Goal: Check status: Check status

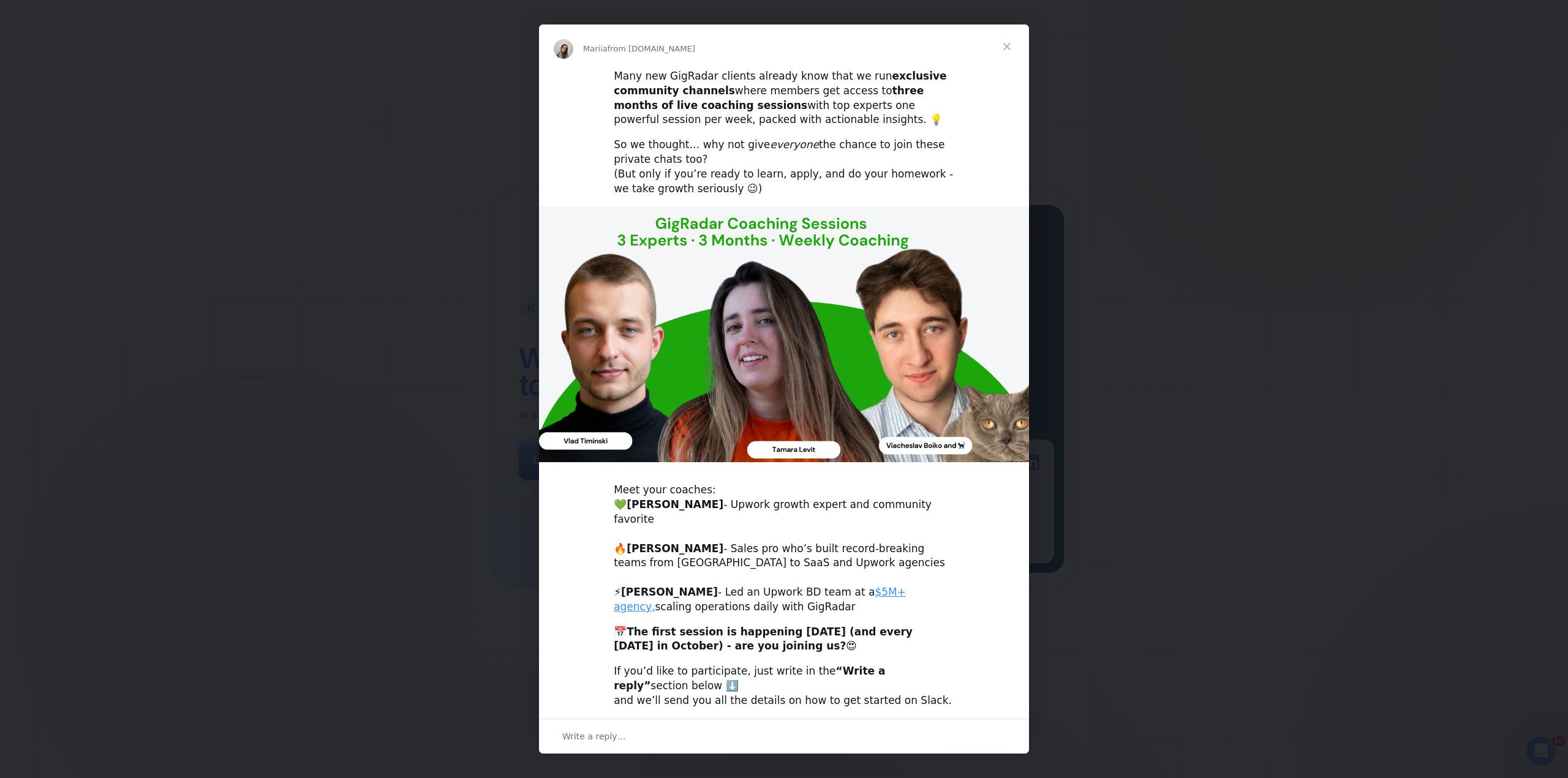
scroll to position [30, 0]
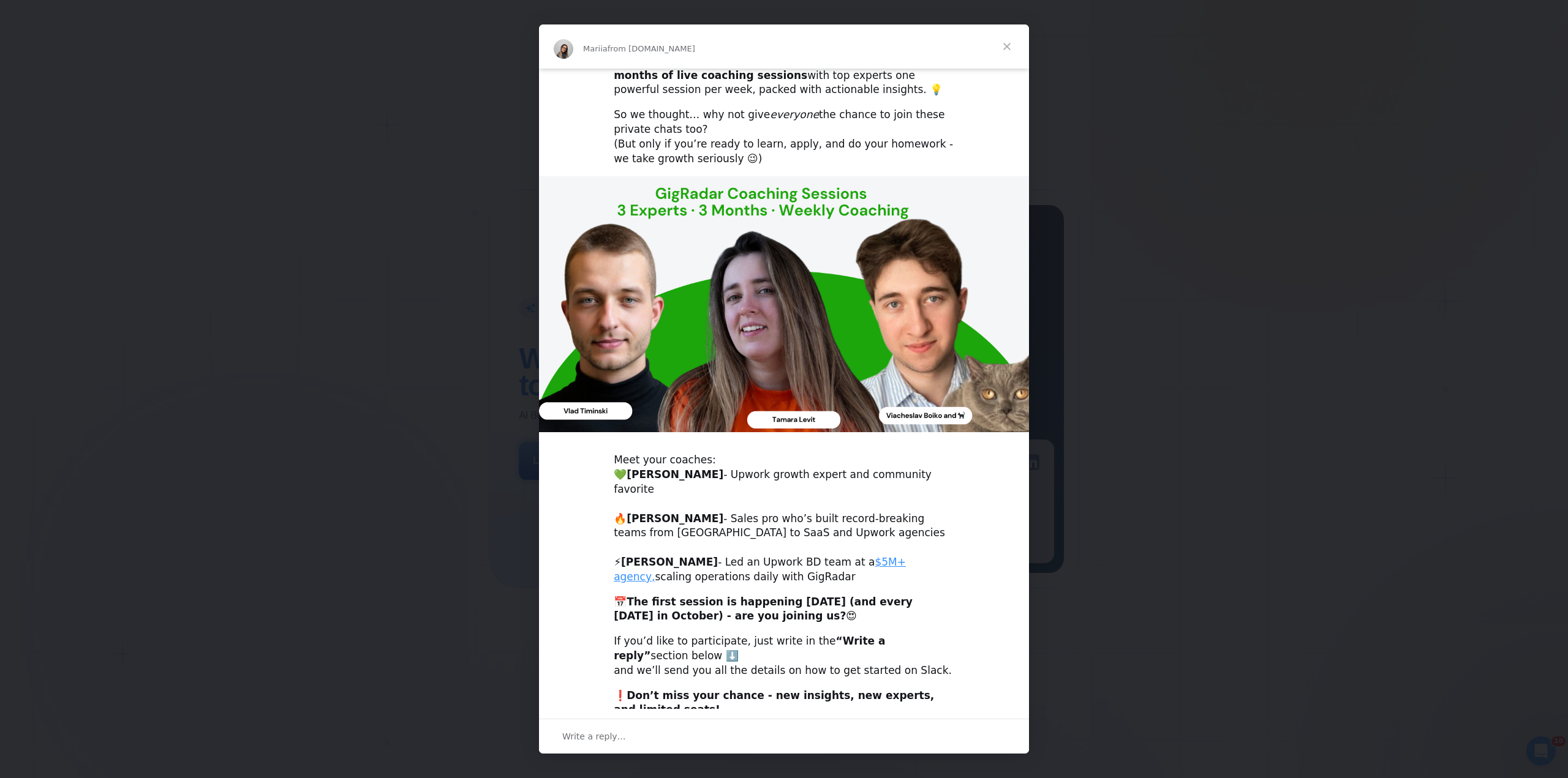
click at [1005, 47] on span "Close" at bounding box center [1007, 46] width 44 height 44
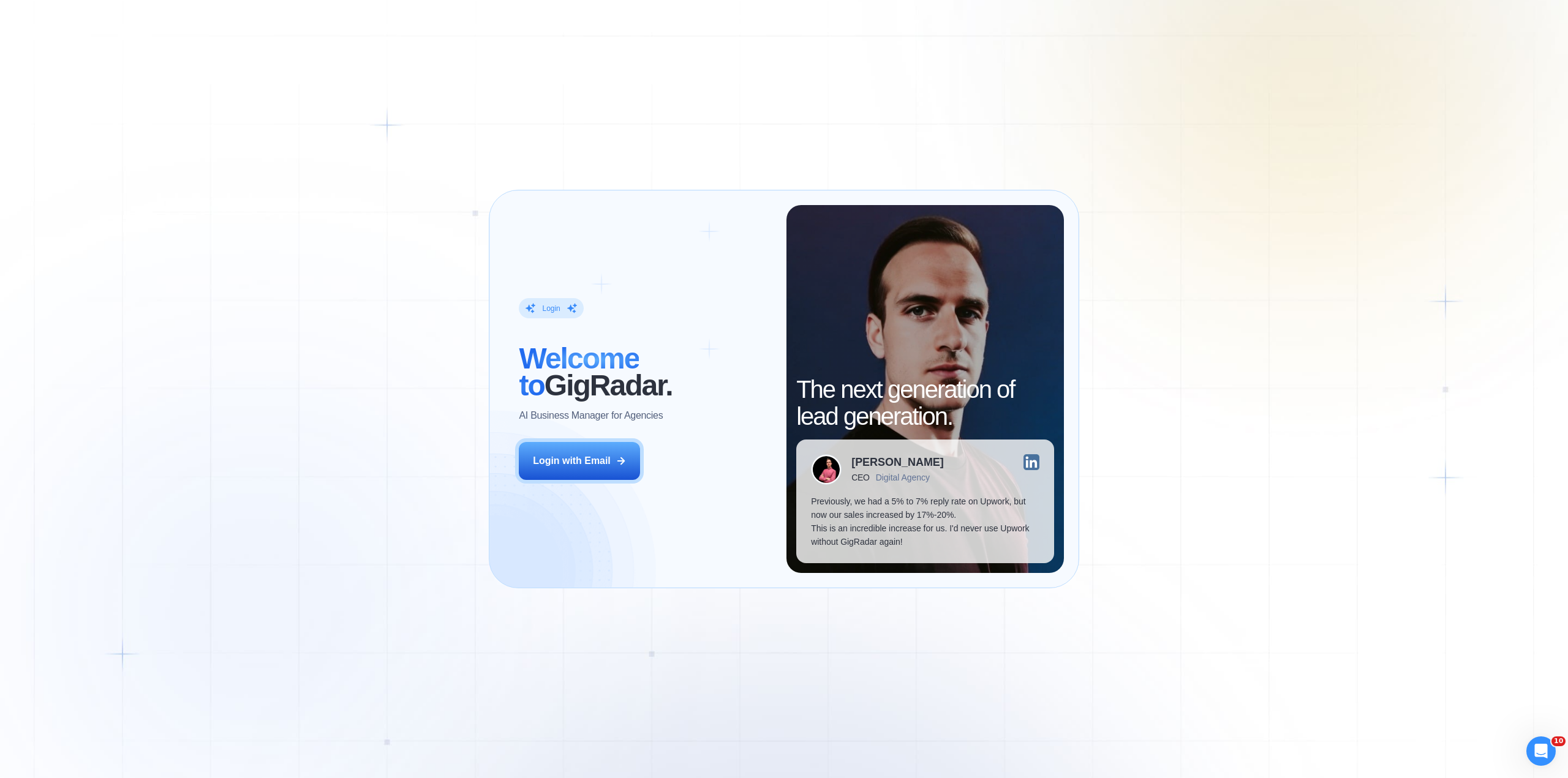
drag, startPoint x: 603, startPoint y: 455, endPoint x: 667, endPoint y: 412, distance: 77.1
click at [603, 456] on div "Login with Email" at bounding box center [572, 461] width 78 height 14
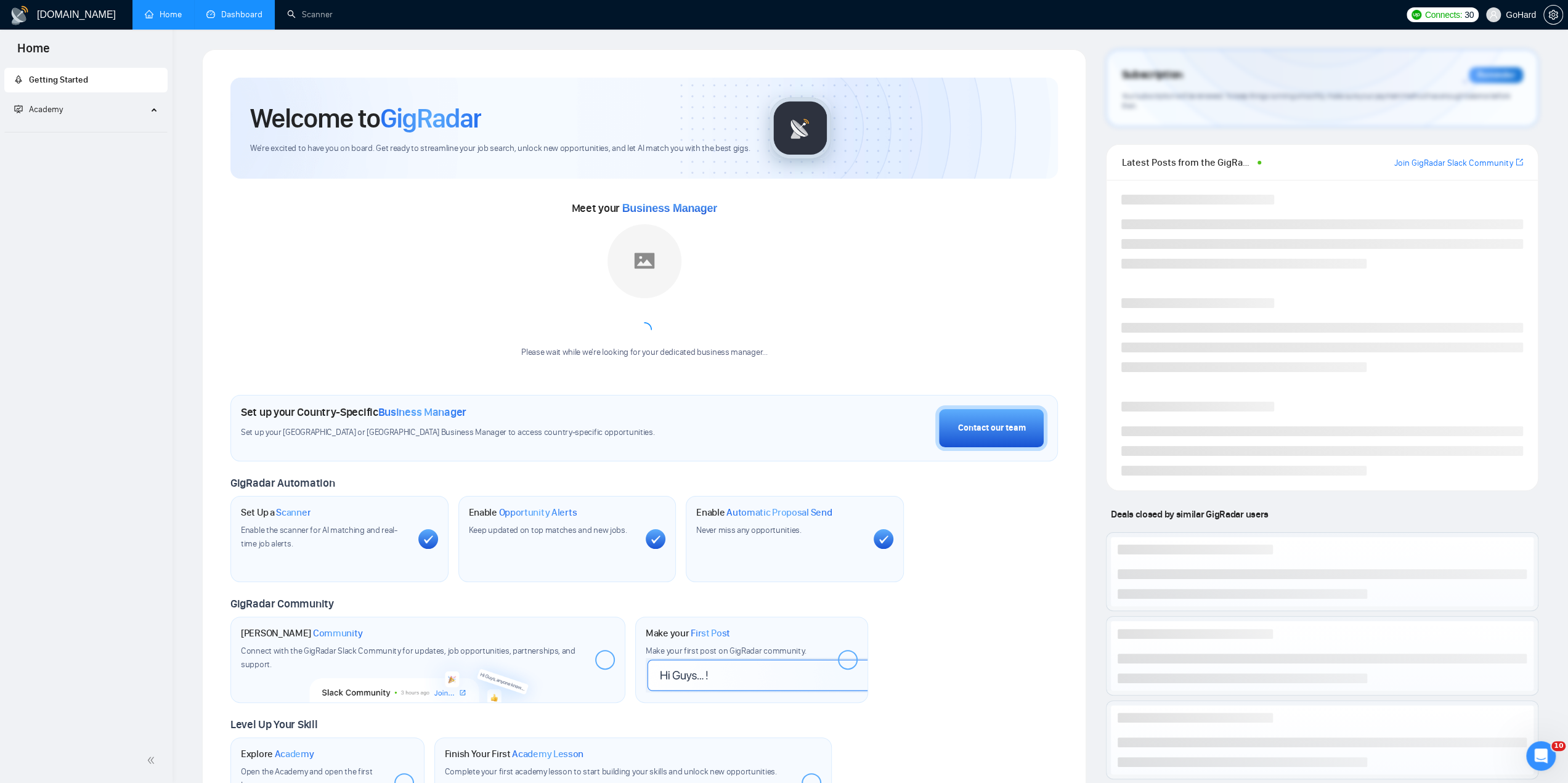
click at [252, 13] on link "Dashboard" at bounding box center [234, 14] width 56 height 11
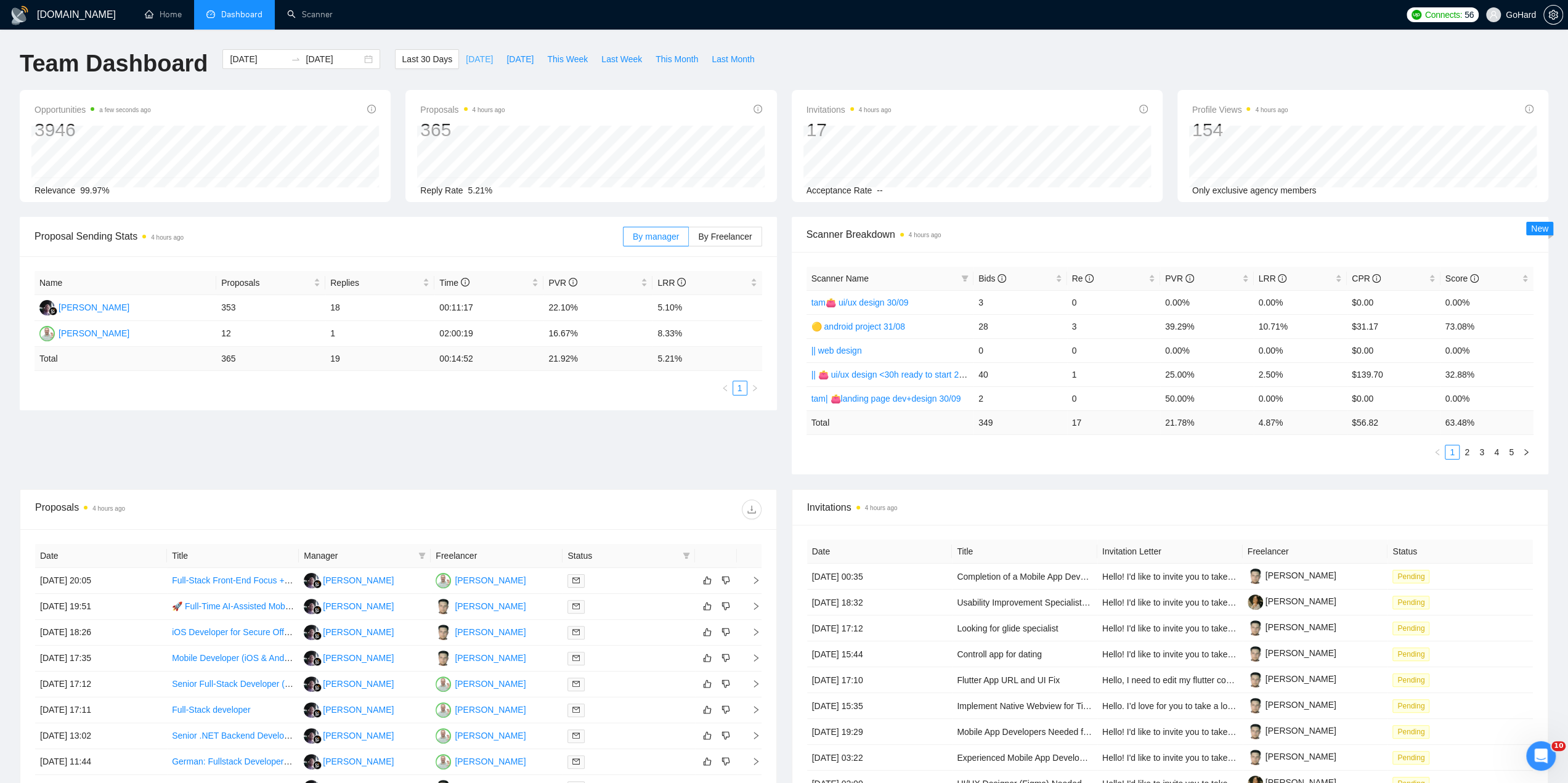
click at [459, 60] on button "Today" at bounding box center [479, 59] width 41 height 20
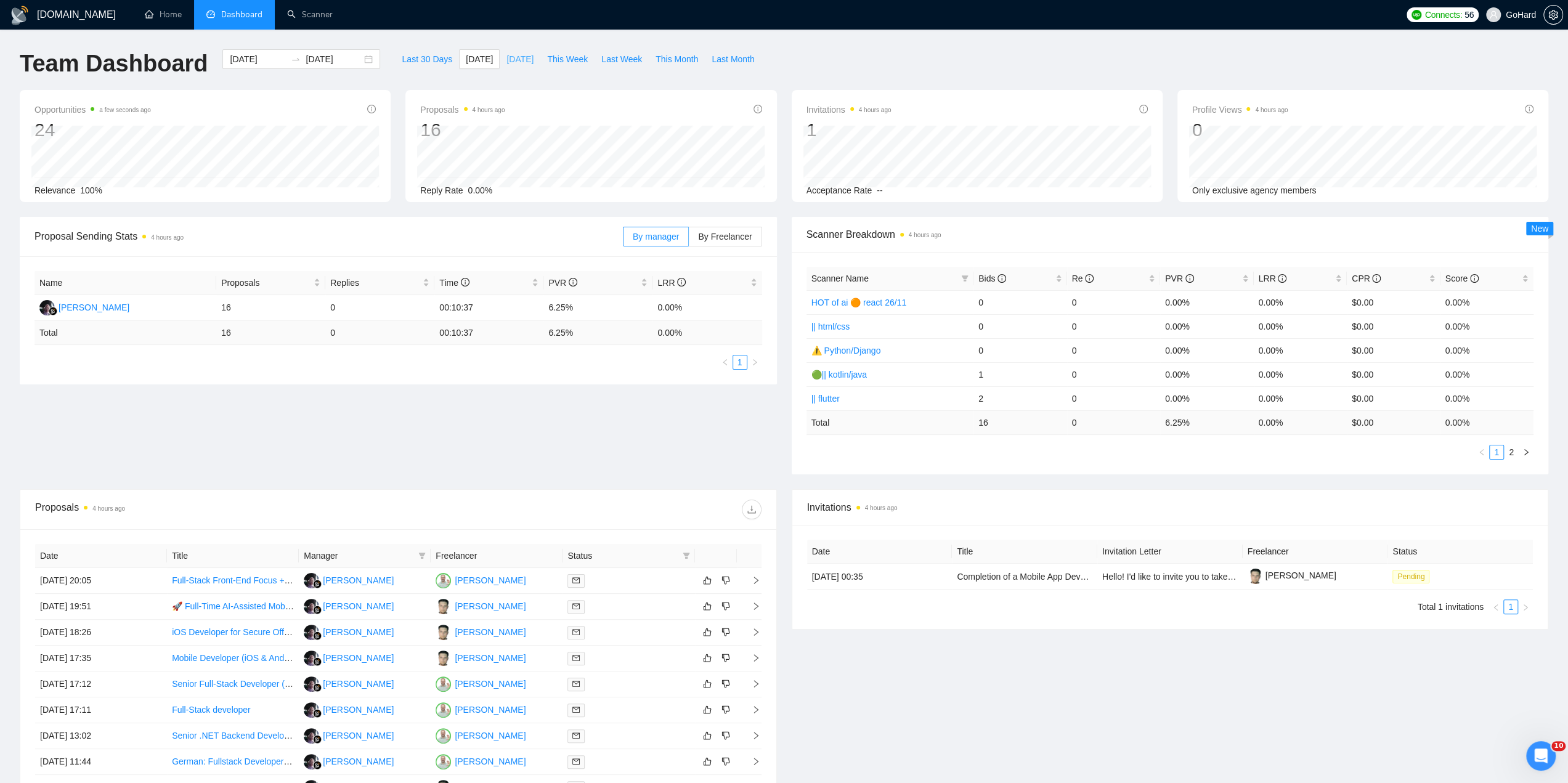
click at [507, 61] on span "Yesterday" at bounding box center [520, 59] width 27 height 14
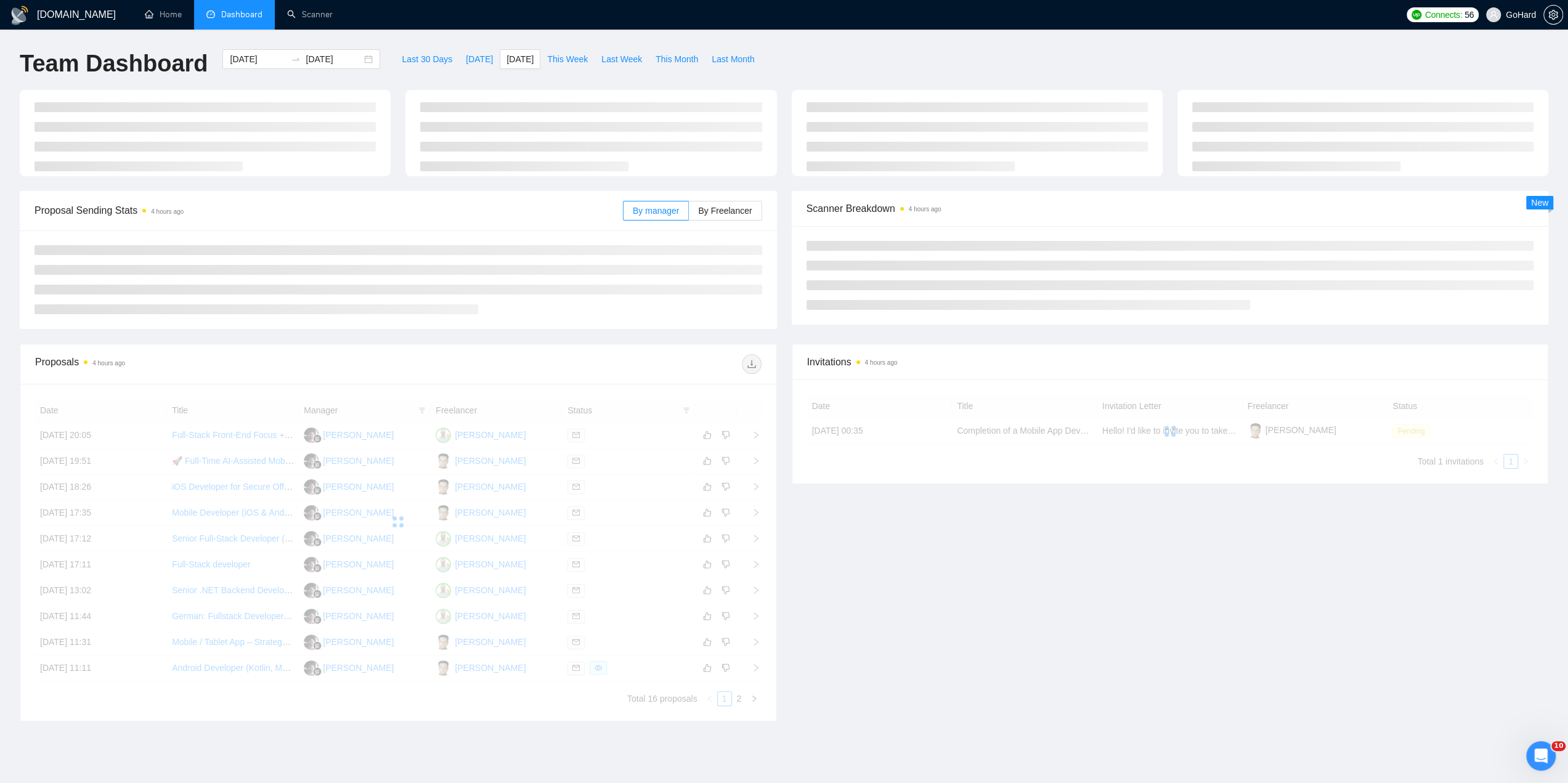
type input "2025-10-08"
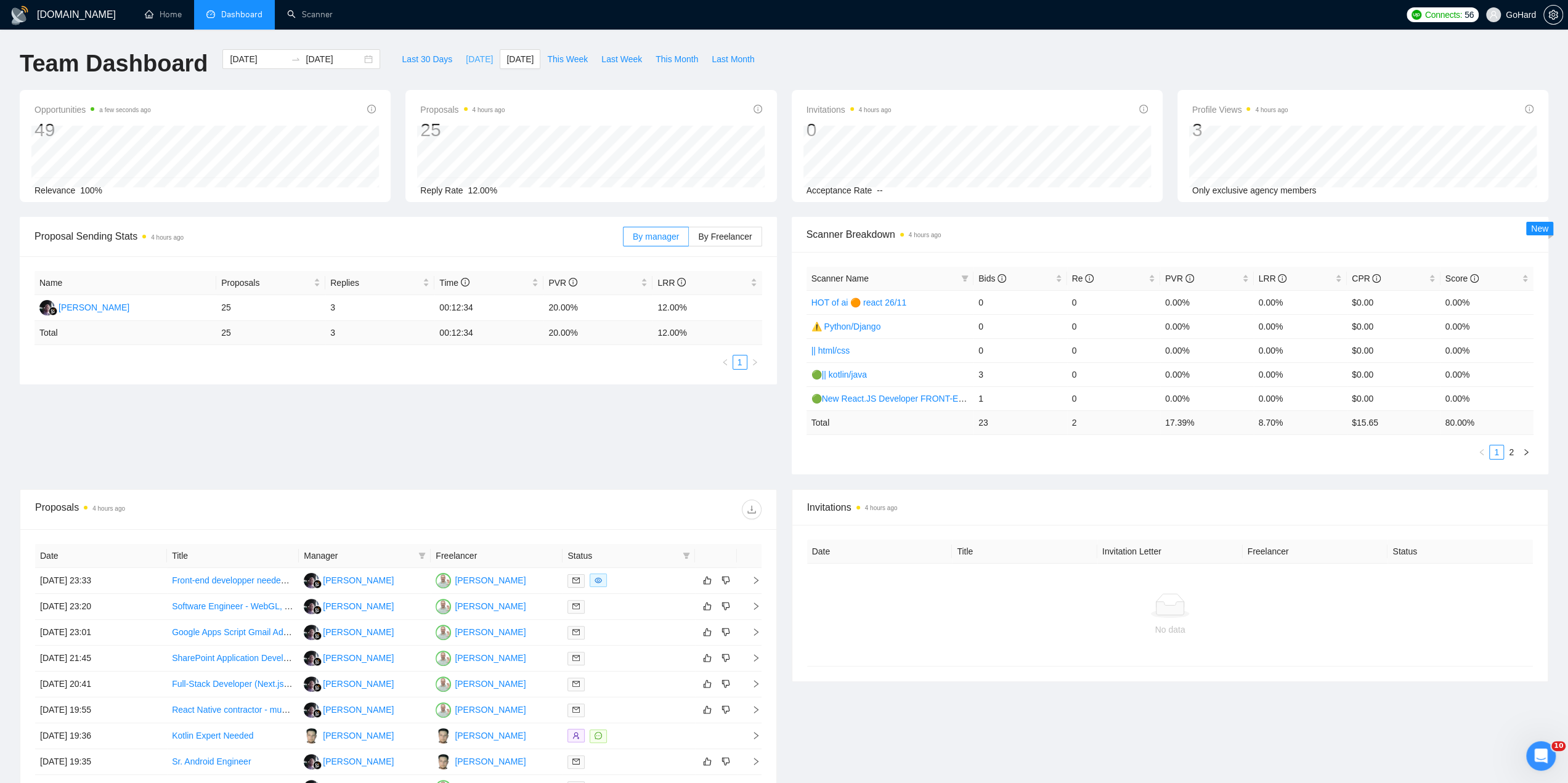
click at [466, 57] on span "Today" at bounding box center [479, 59] width 27 height 14
type input "[DATE]"
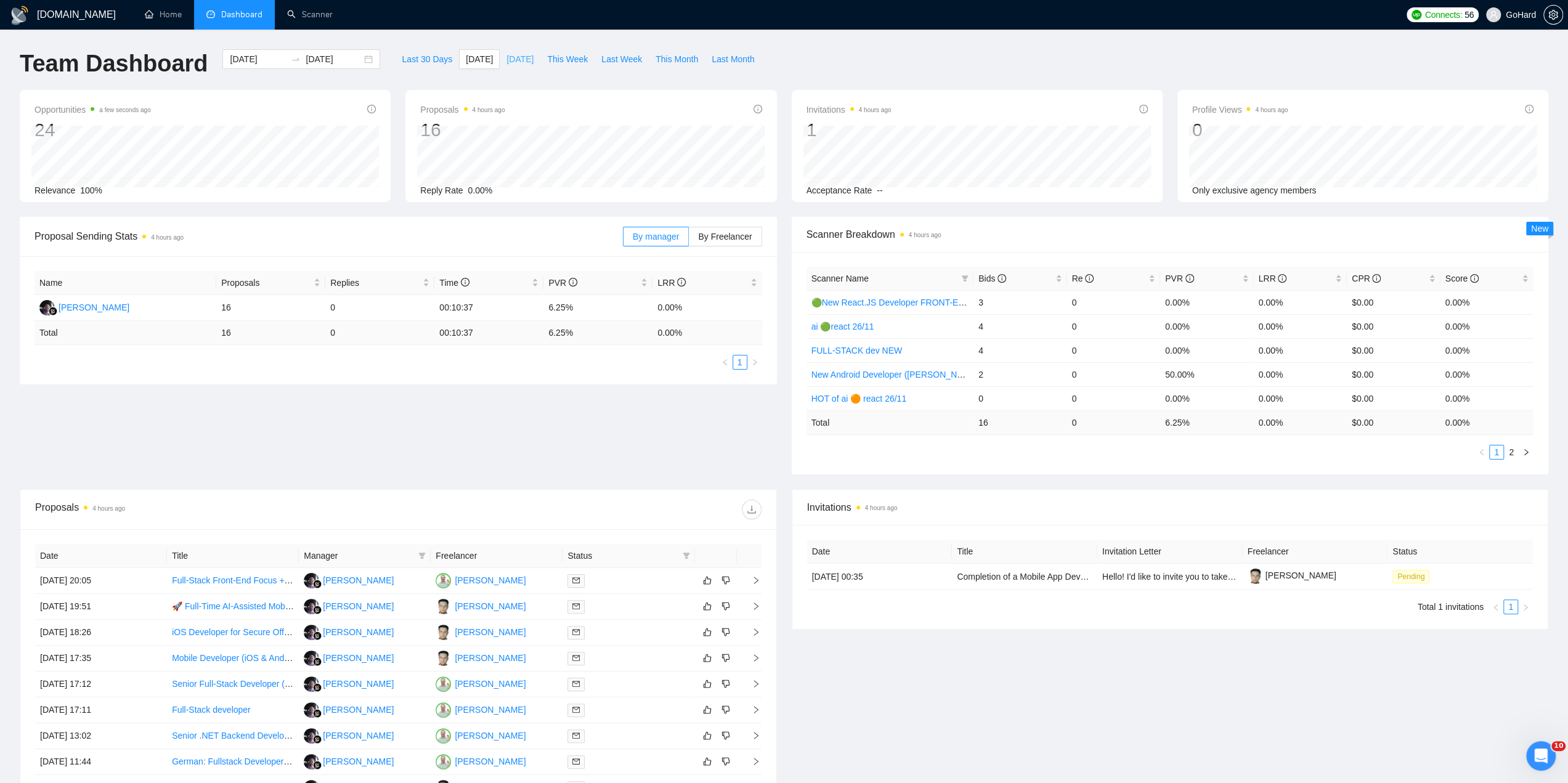
click at [513, 61] on span "[DATE]" at bounding box center [520, 59] width 27 height 14
type input "[DATE]"
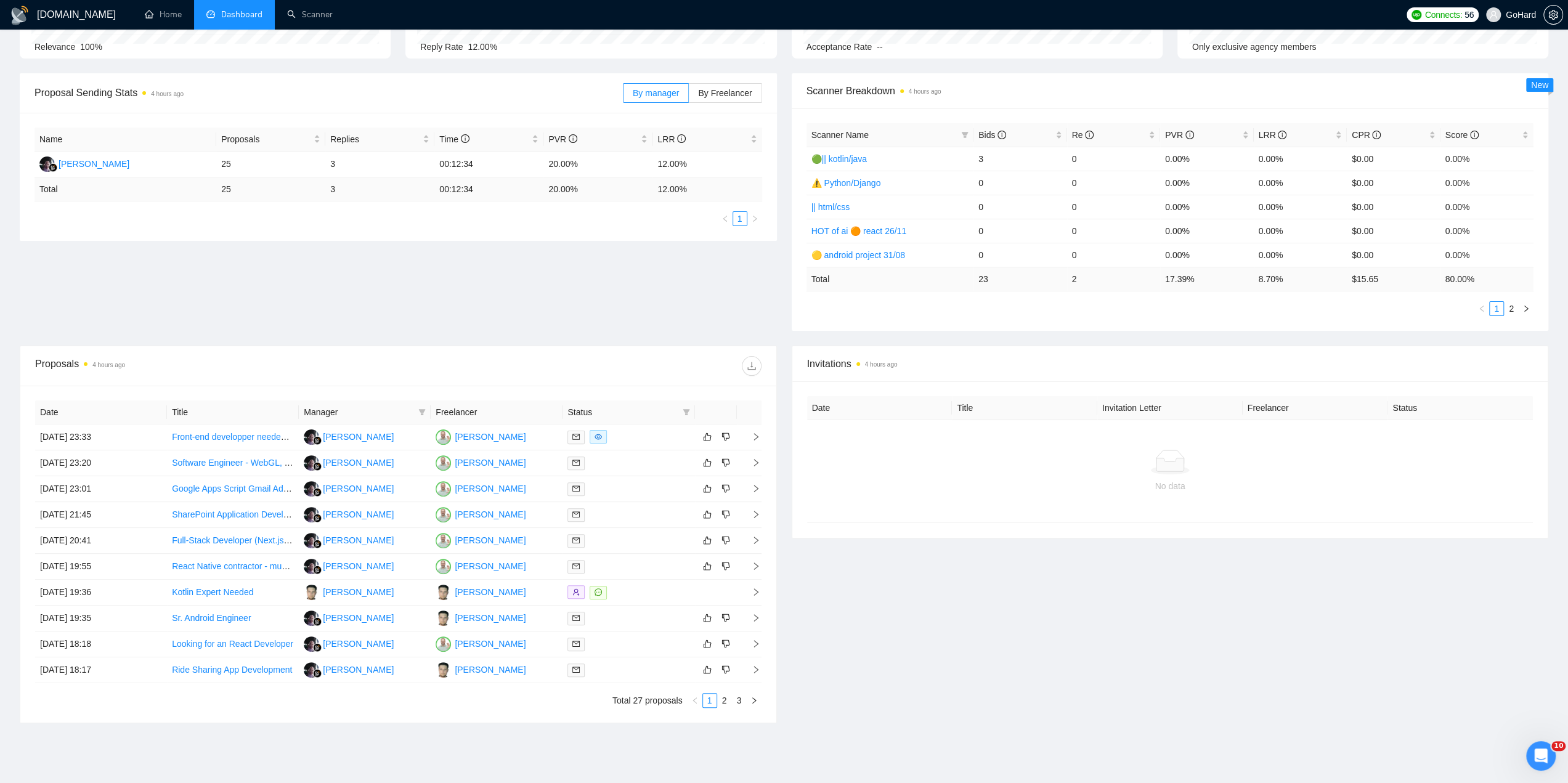
scroll to position [192, 0]
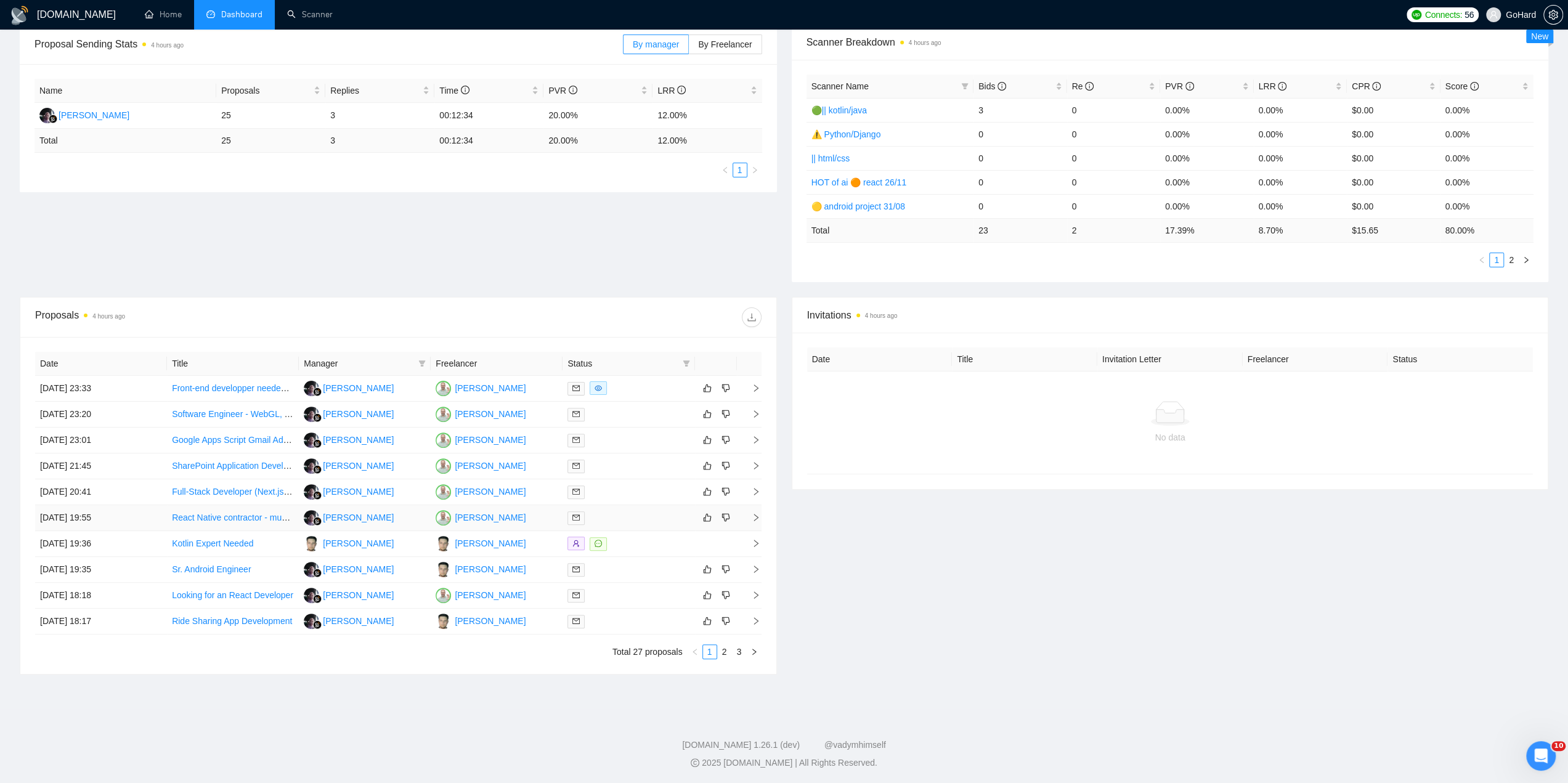
click at [658, 513] on div at bounding box center [629, 518] width 122 height 14
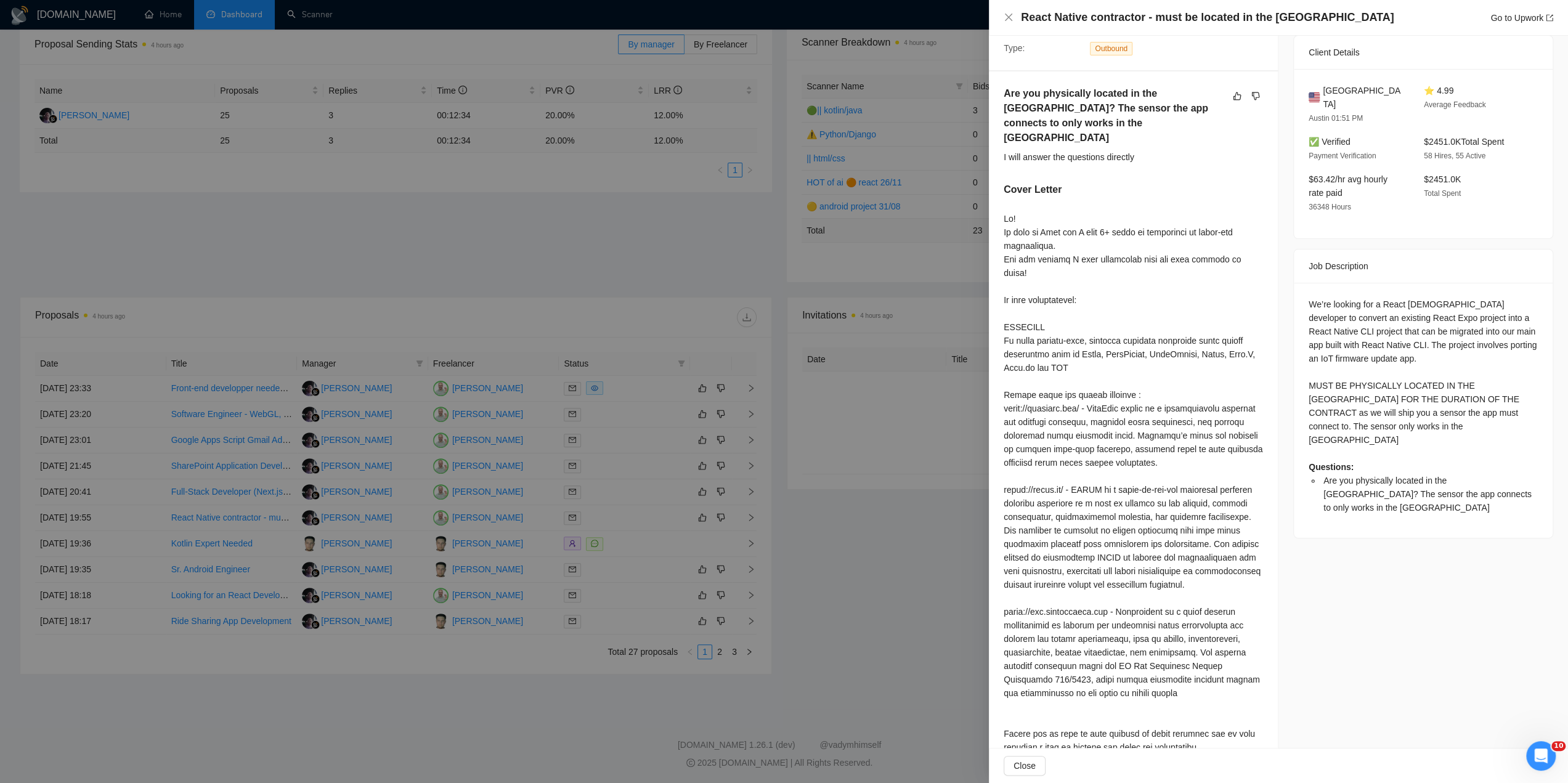
scroll to position [144, 0]
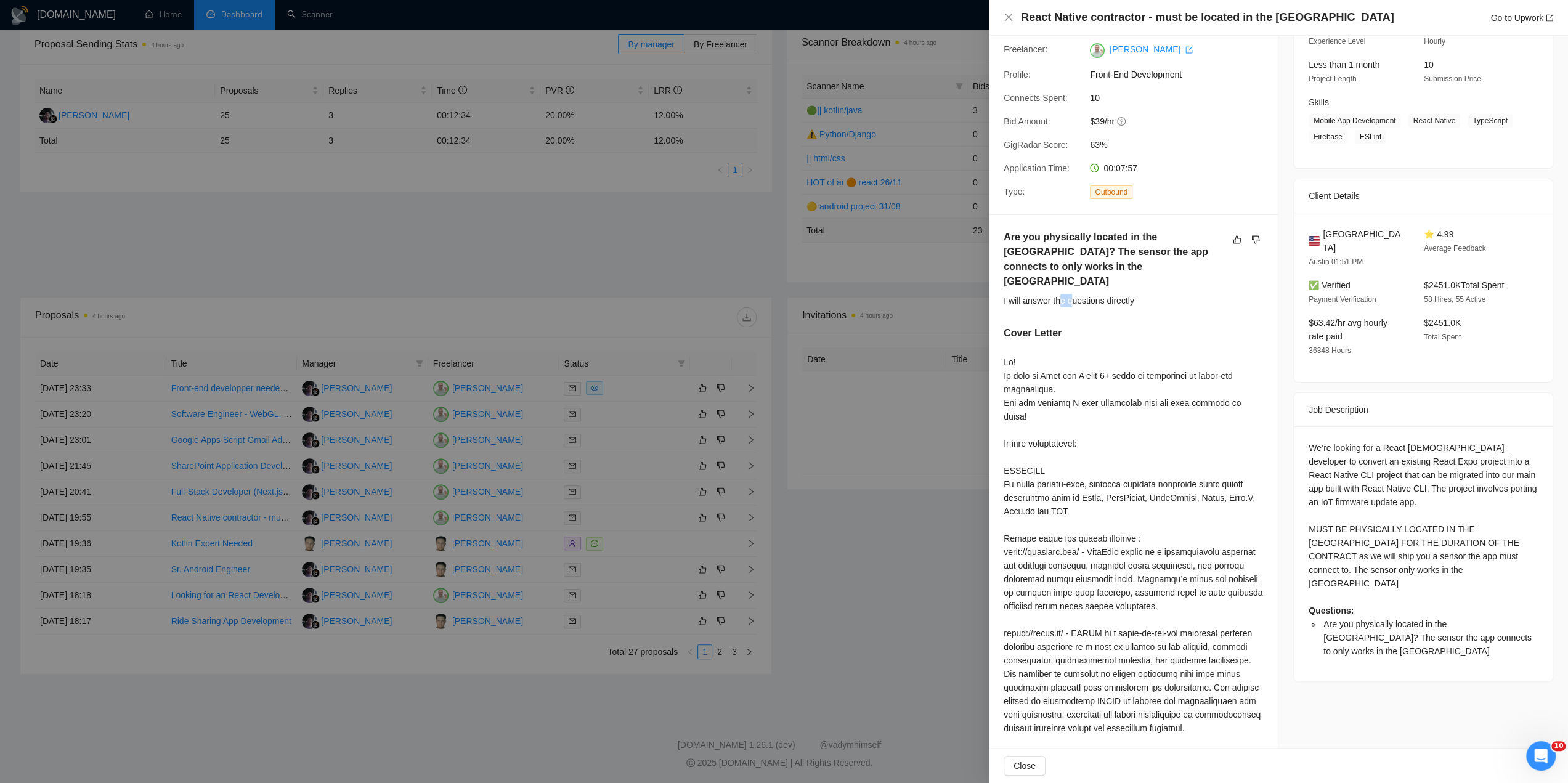
drag, startPoint x: 1062, startPoint y: 272, endPoint x: 1082, endPoint y: 273, distance: 20.0
click at [1080, 294] on div "I will answer the questions directly" at bounding box center [1134, 301] width 259 height 14
click at [1083, 294] on div "I will answer the questions directly" at bounding box center [1134, 301] width 259 height 14
drag, startPoint x: 1063, startPoint y: 274, endPoint x: 1082, endPoint y: 273, distance: 19.0
click at [1076, 294] on div "I will answer the questions directly" at bounding box center [1134, 301] width 259 height 14
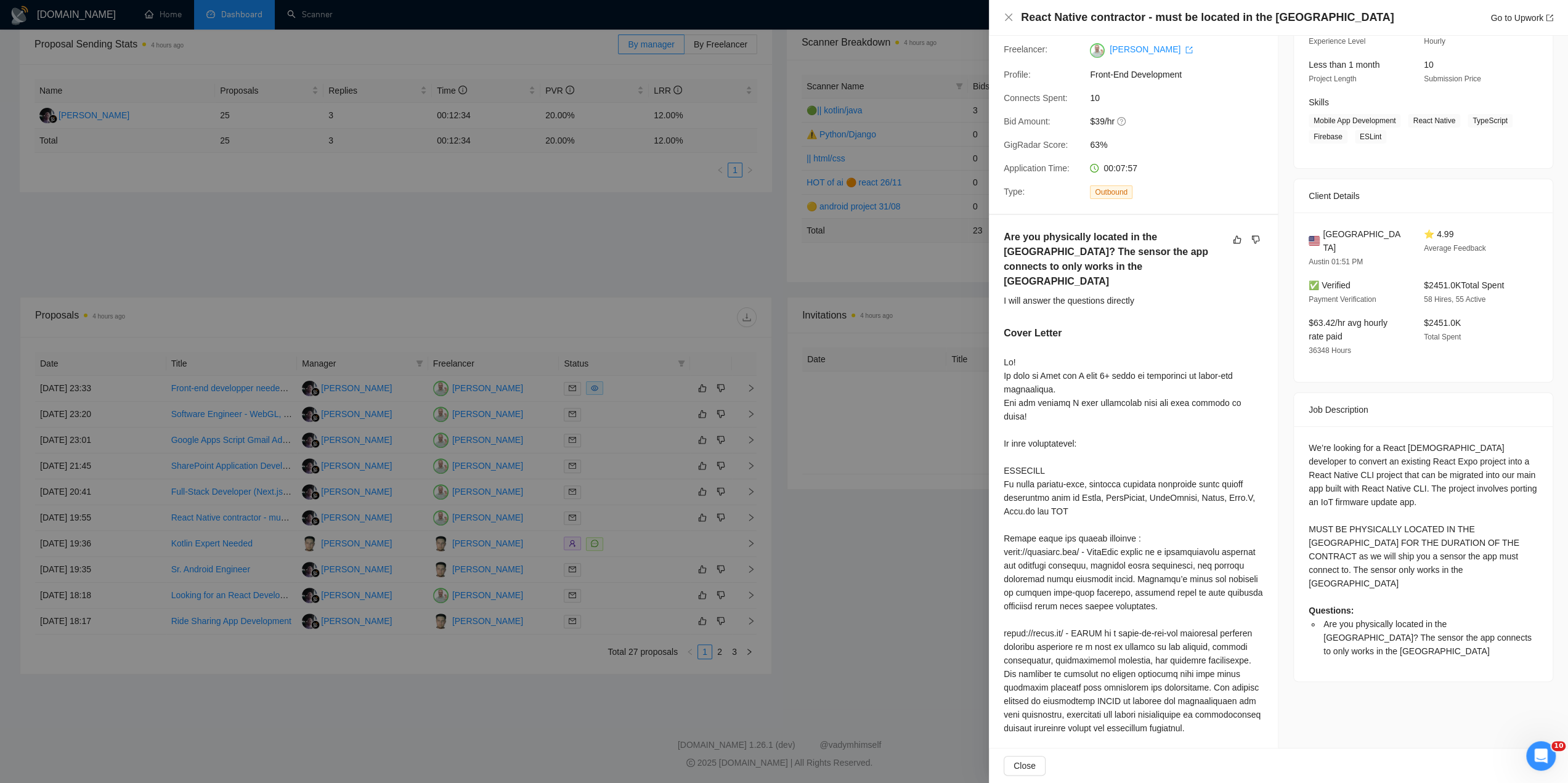
click at [1086, 294] on div "I will answer the questions directly" at bounding box center [1134, 301] width 259 height 14
drag, startPoint x: 1082, startPoint y: 273, endPoint x: 1099, endPoint y: 273, distance: 17.0
click at [1098, 294] on div "I will answer the questions directly" at bounding box center [1134, 301] width 259 height 14
click at [1099, 294] on div "I will answer the questions directly" at bounding box center [1134, 301] width 259 height 14
drag, startPoint x: 1136, startPoint y: 273, endPoint x: 1053, endPoint y: 256, distance: 84.7
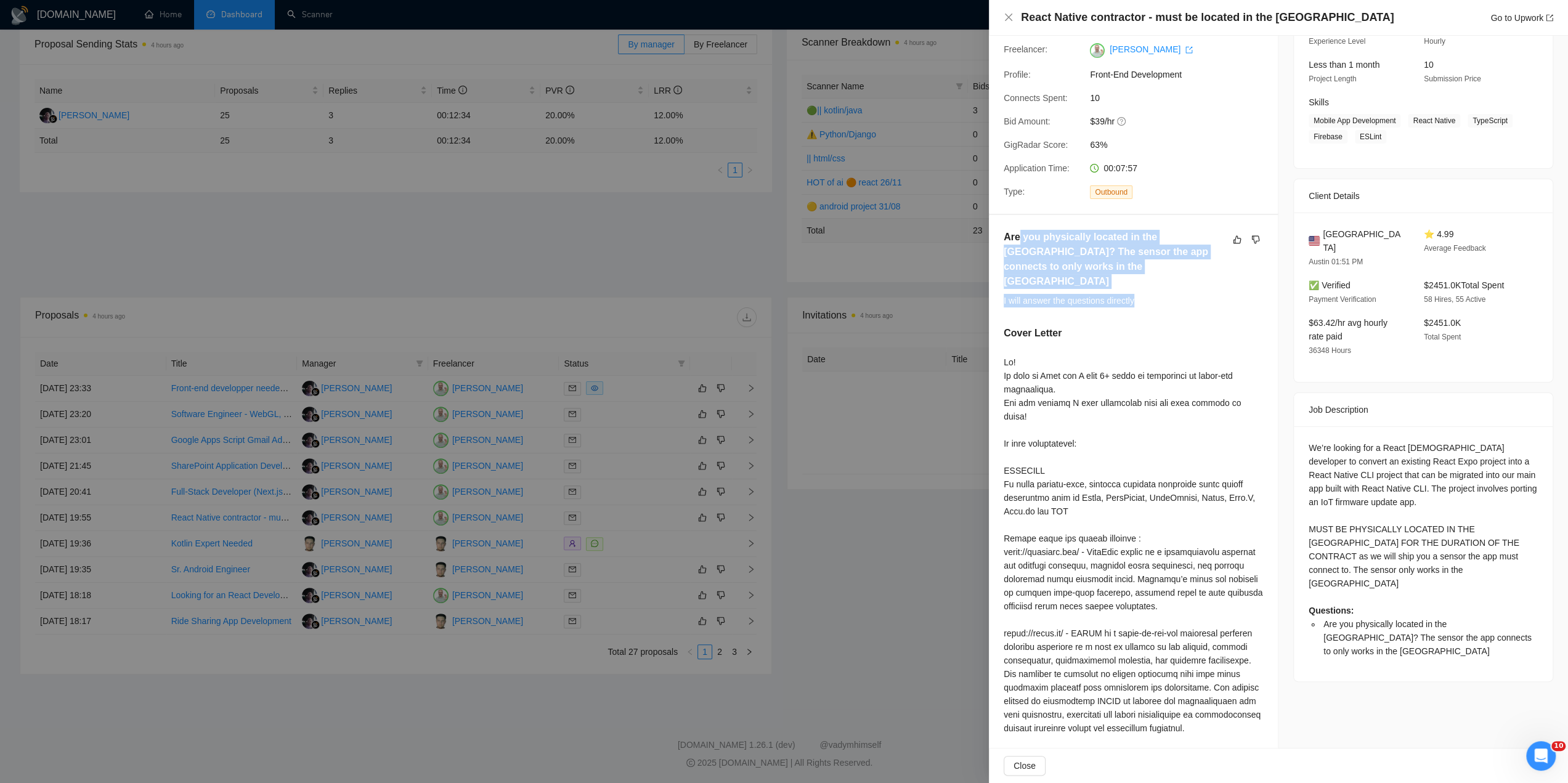
click at [1019, 239] on div "Are you physically located in the US? The sensor the app connects to only works…" at bounding box center [1134, 273] width 259 height 86
click at [1053, 256] on h5 "Are you physically located in the [GEOGRAPHIC_DATA]? The sensor the app connect…" at bounding box center [1114, 259] width 220 height 59
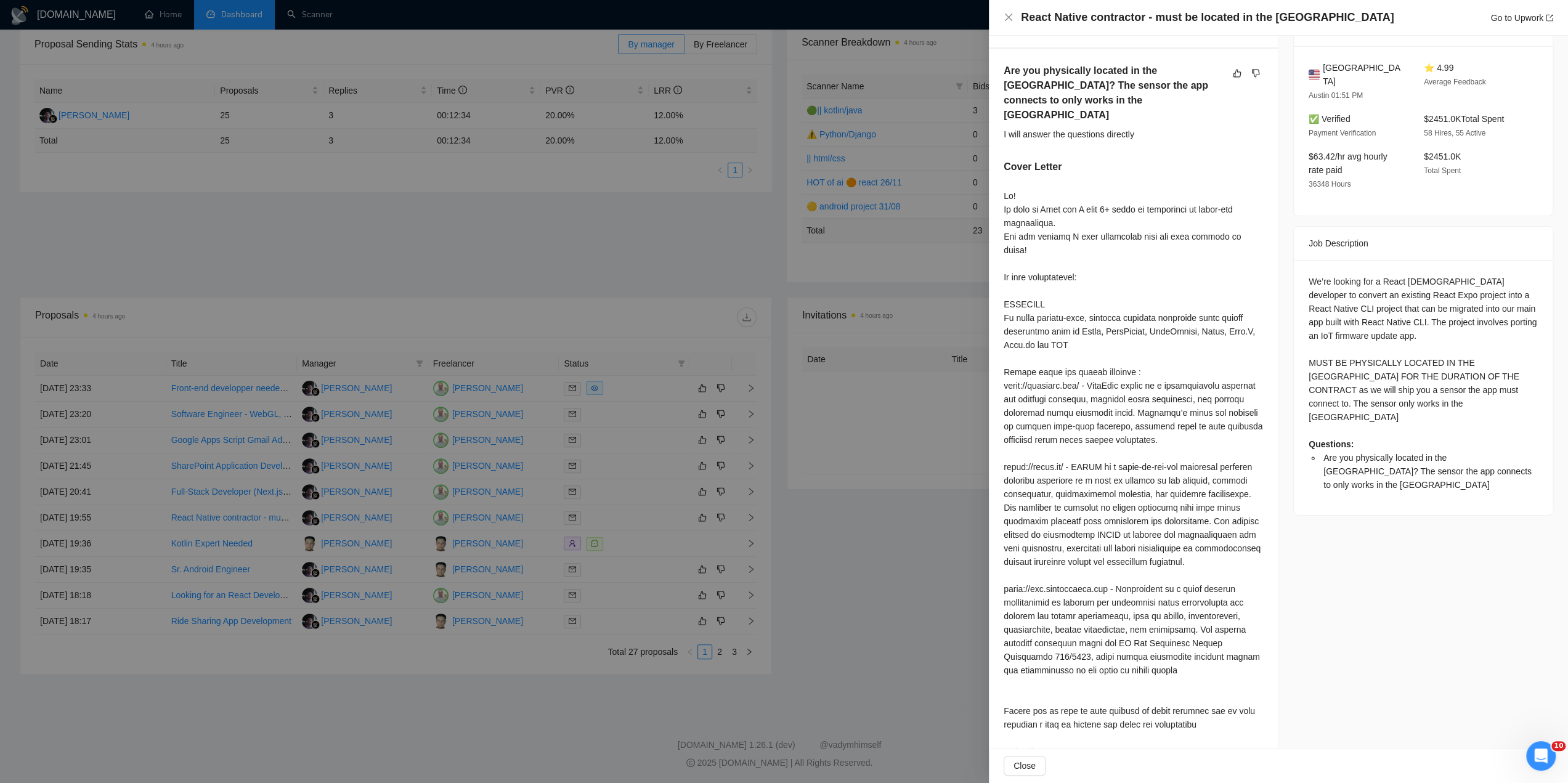
scroll to position [0, 0]
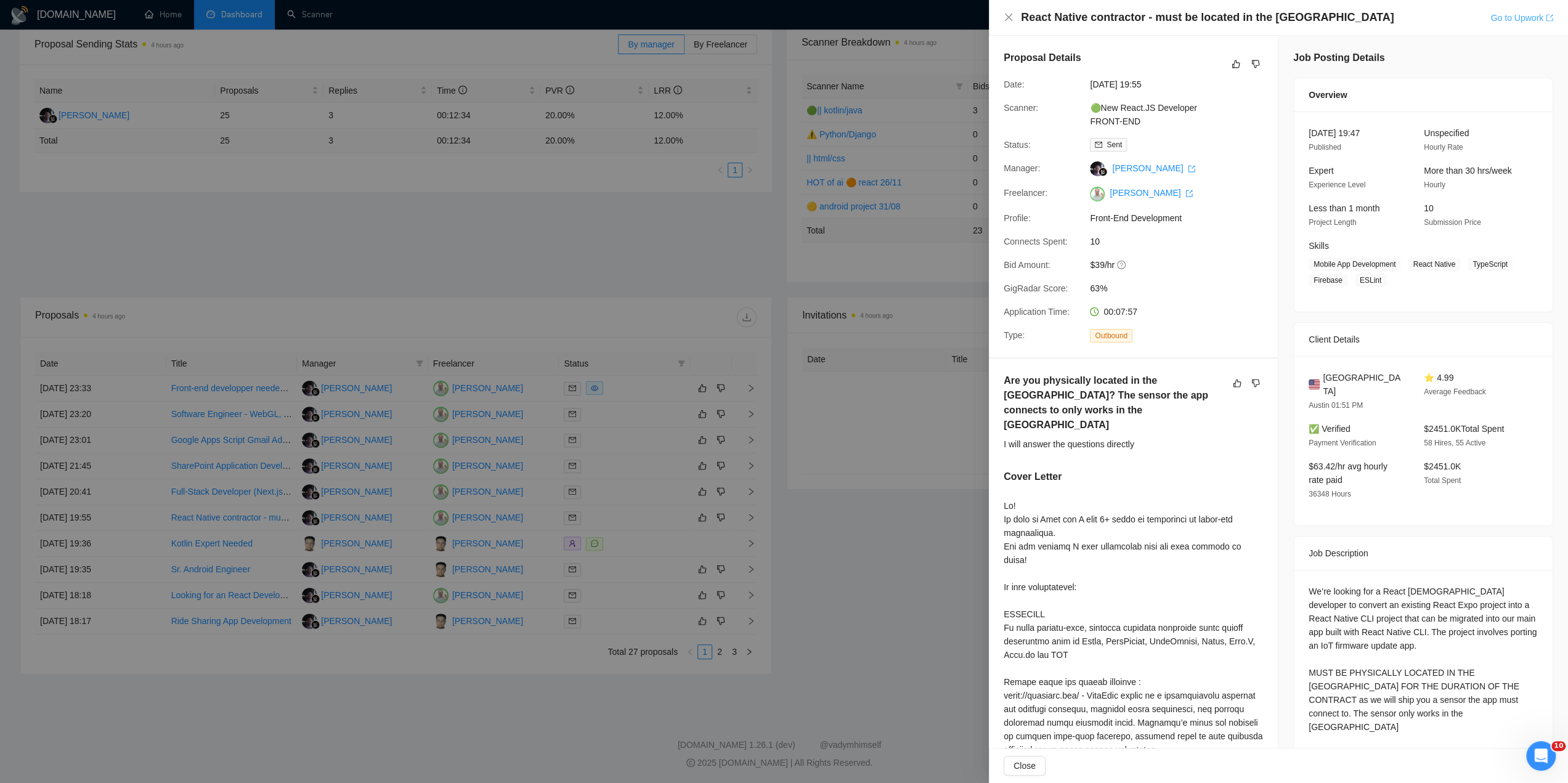
click at [1509, 20] on link "Go to Upwork" at bounding box center [1522, 18] width 63 height 10
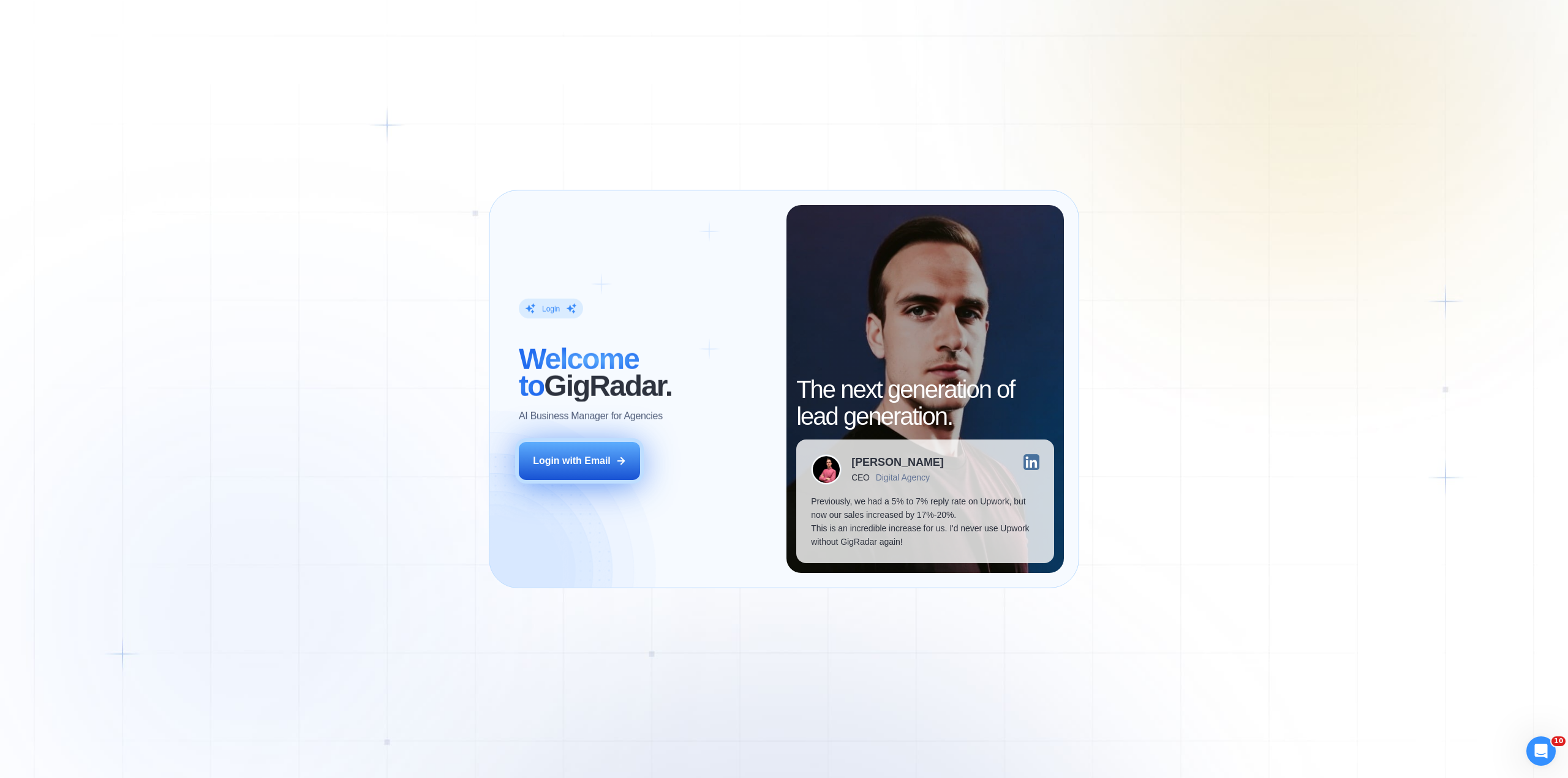
click at [617, 462] on icon at bounding box center [621, 461] width 11 height 11
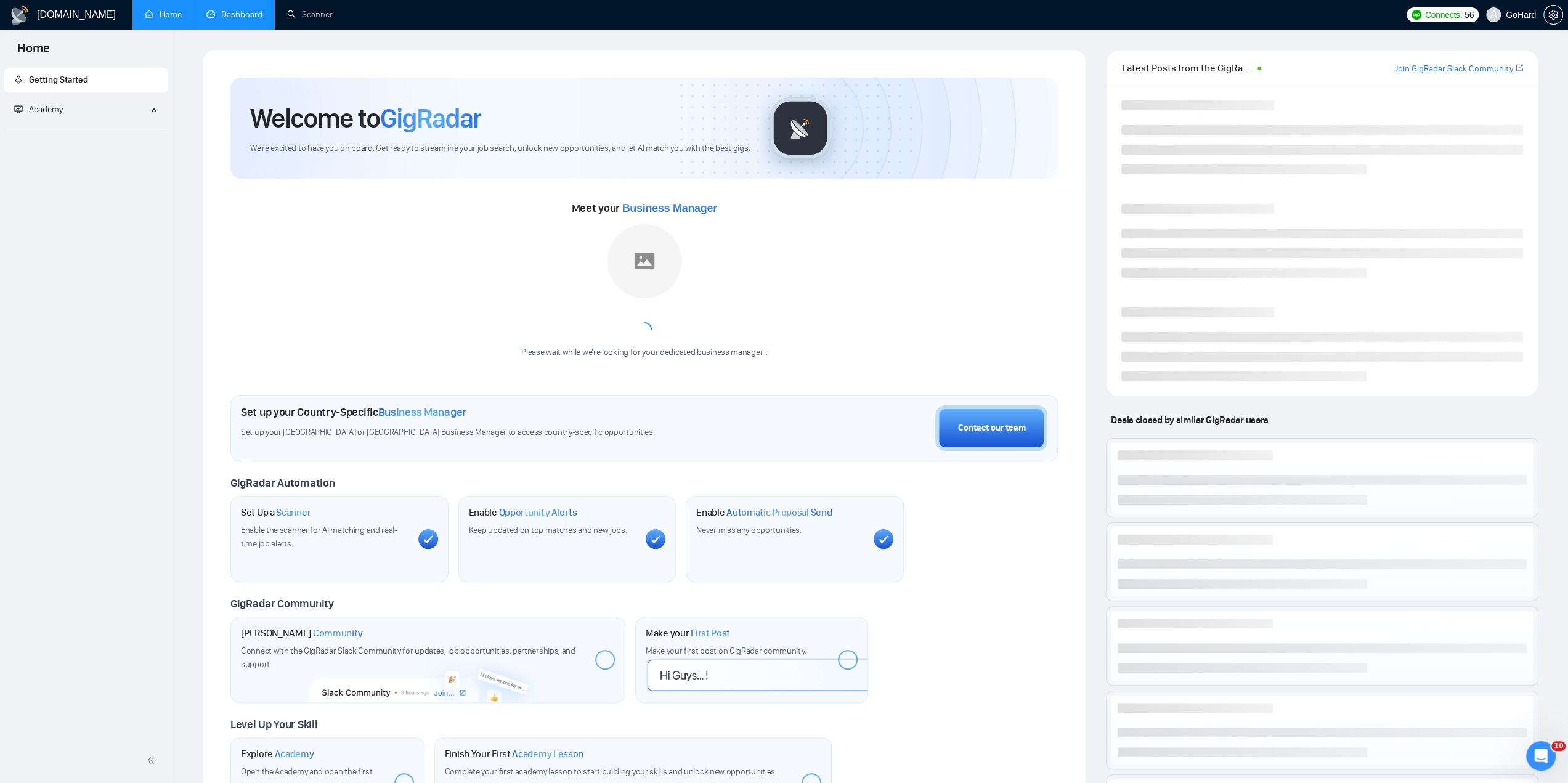
click at [229, 18] on link "Dashboard" at bounding box center [234, 14] width 56 height 11
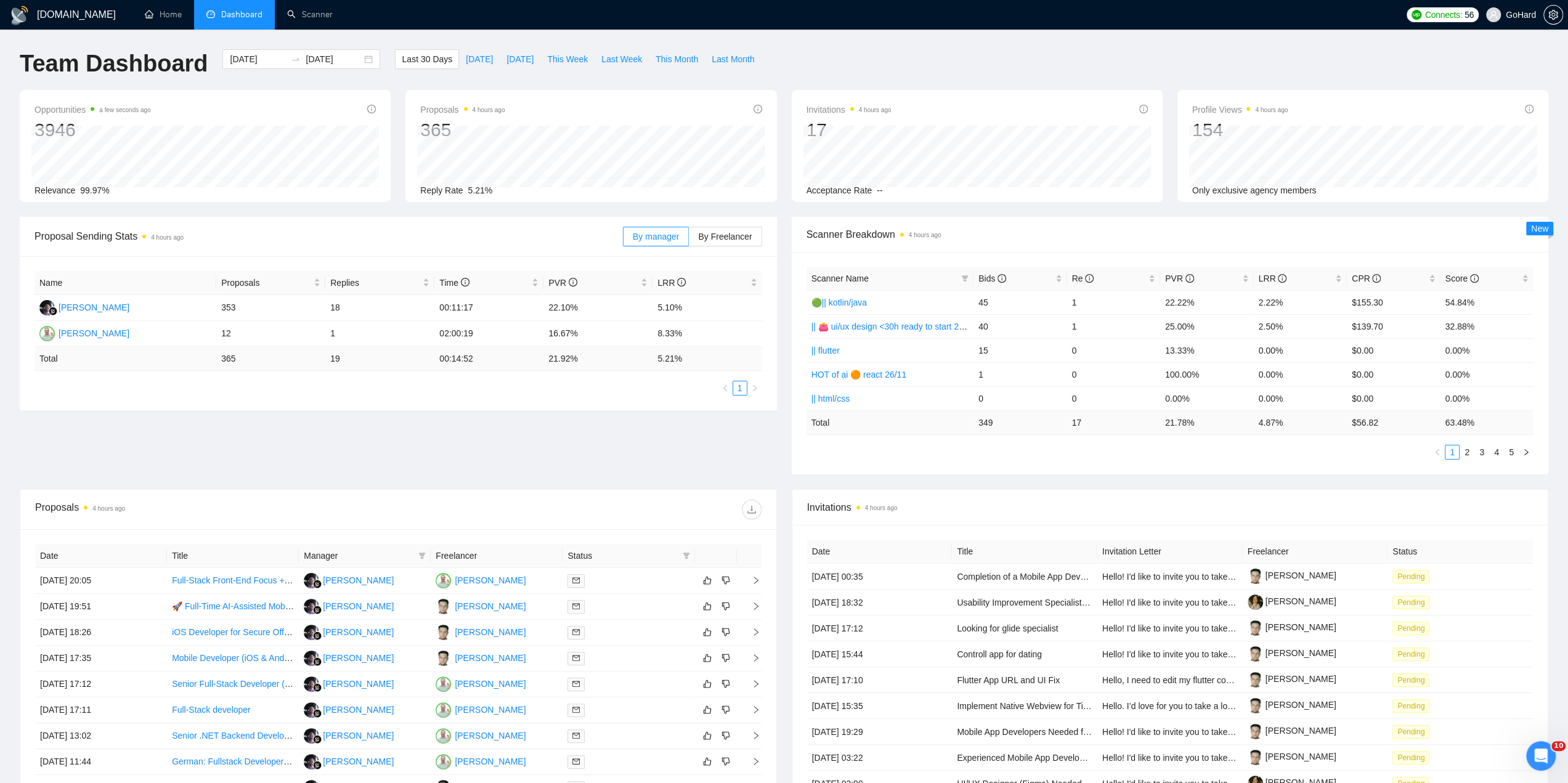
scroll to position [144, 0]
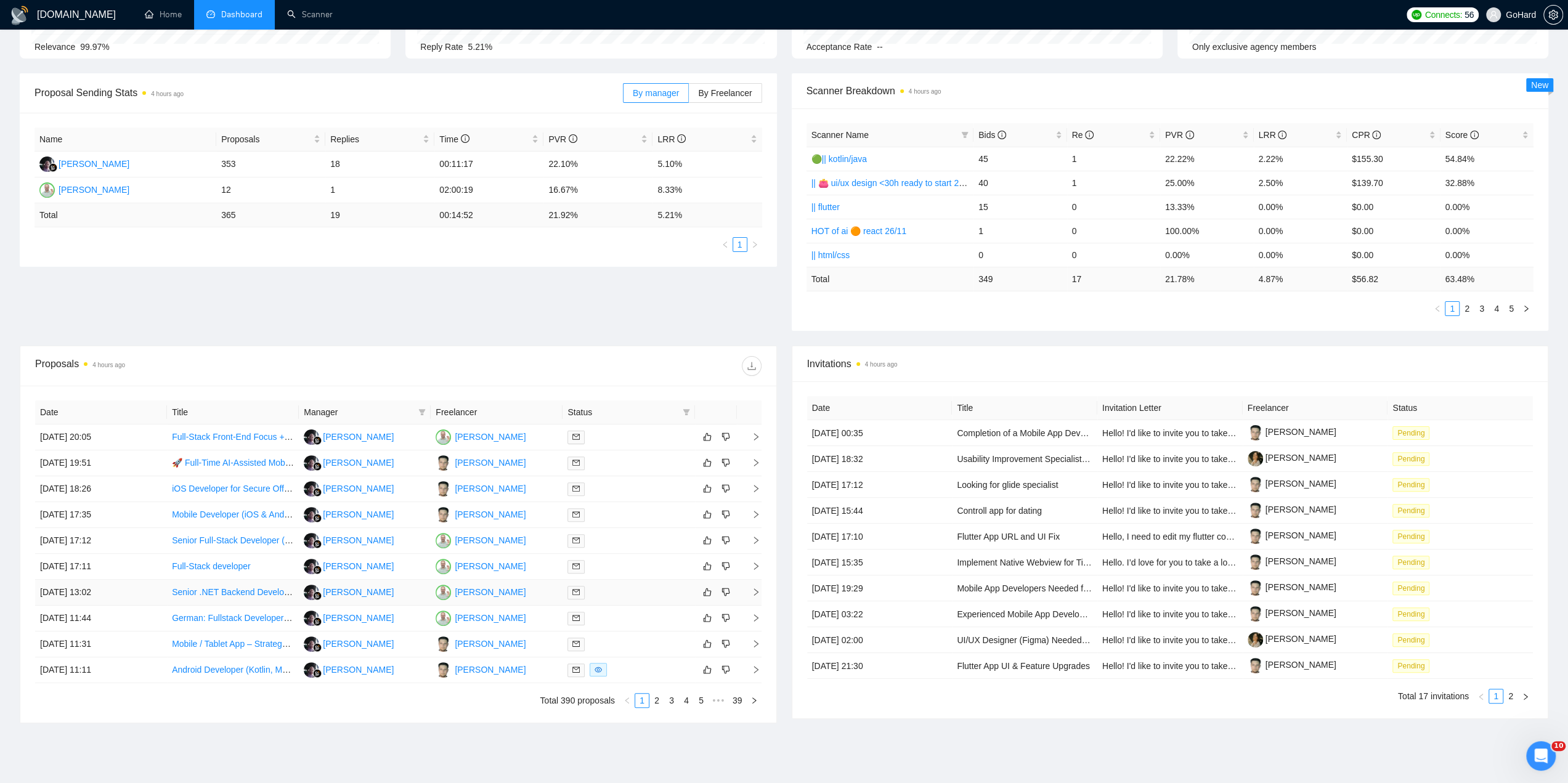
click at [624, 590] on div at bounding box center [629, 592] width 122 height 14
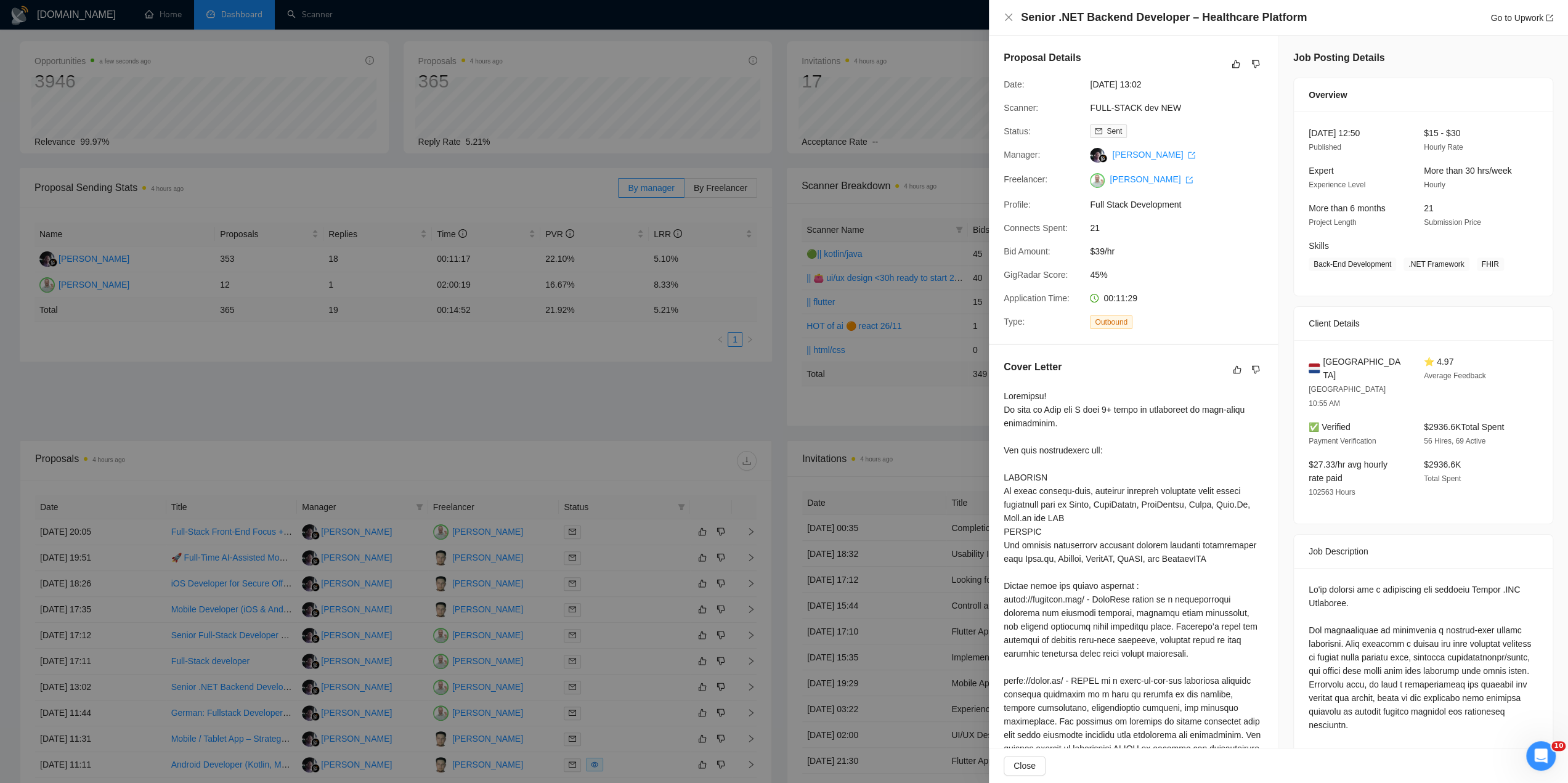
scroll to position [192, 0]
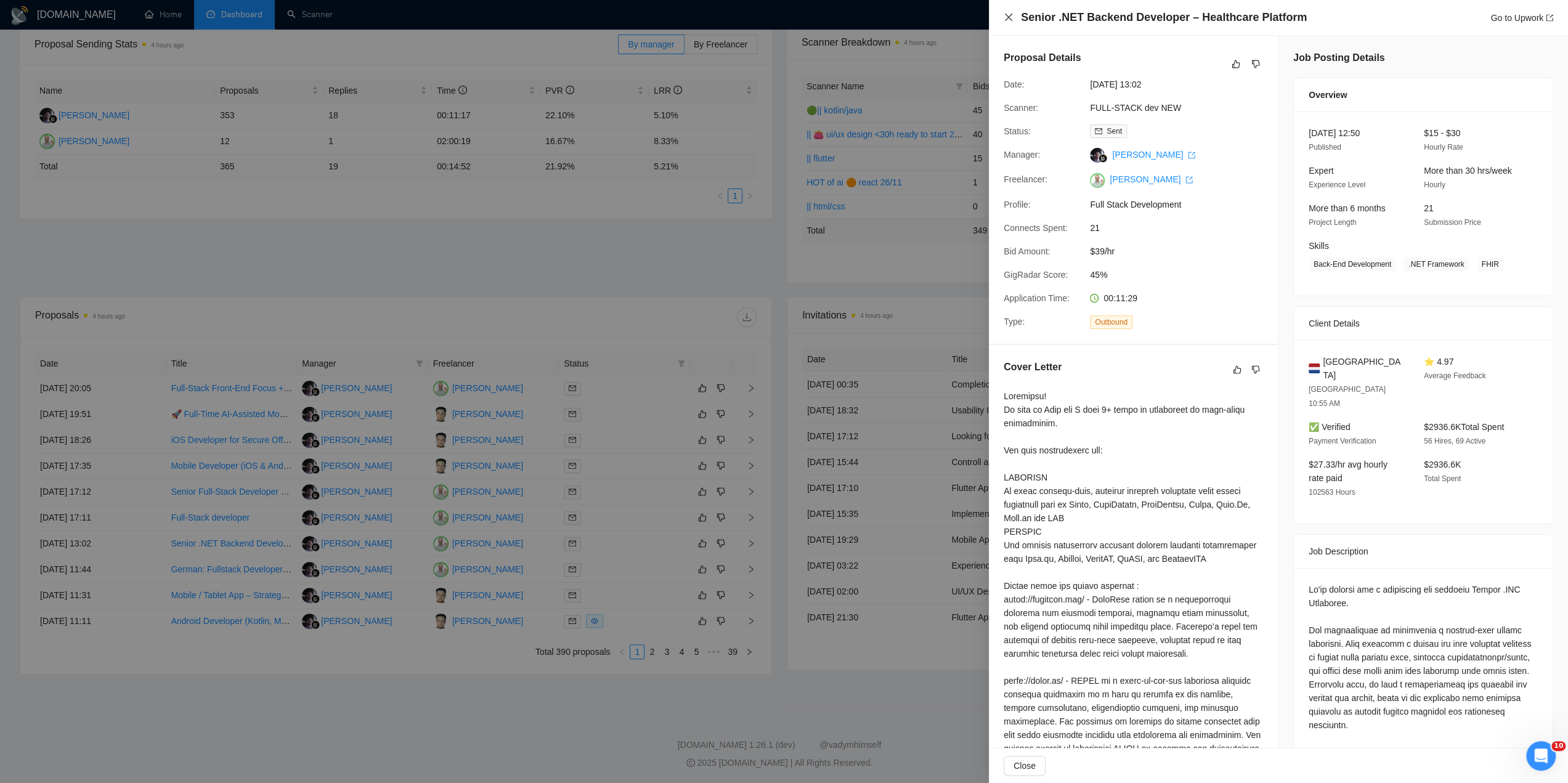
click at [1009, 21] on icon "close" at bounding box center [1009, 18] width 10 height 10
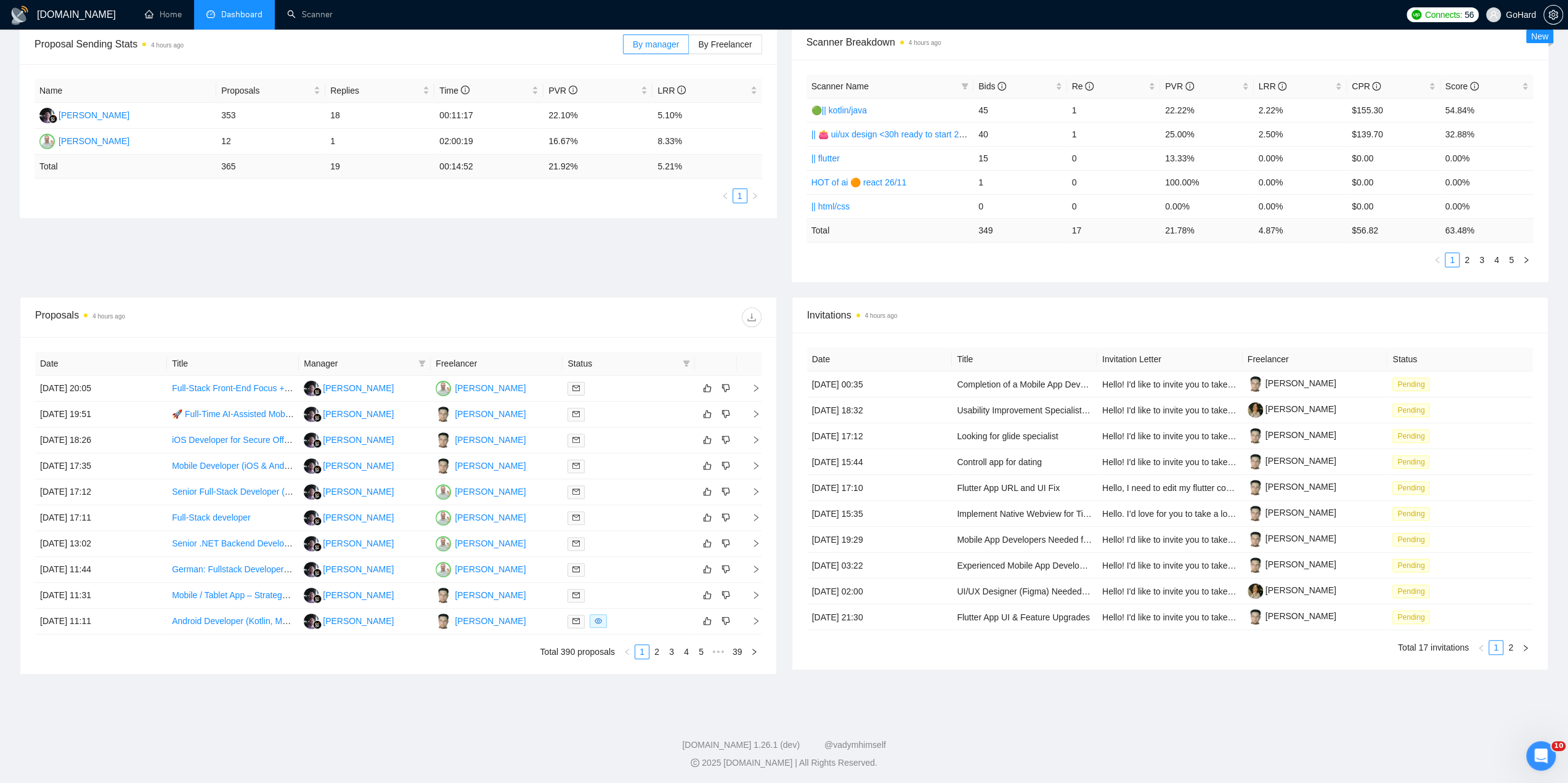
scroll to position [0, 0]
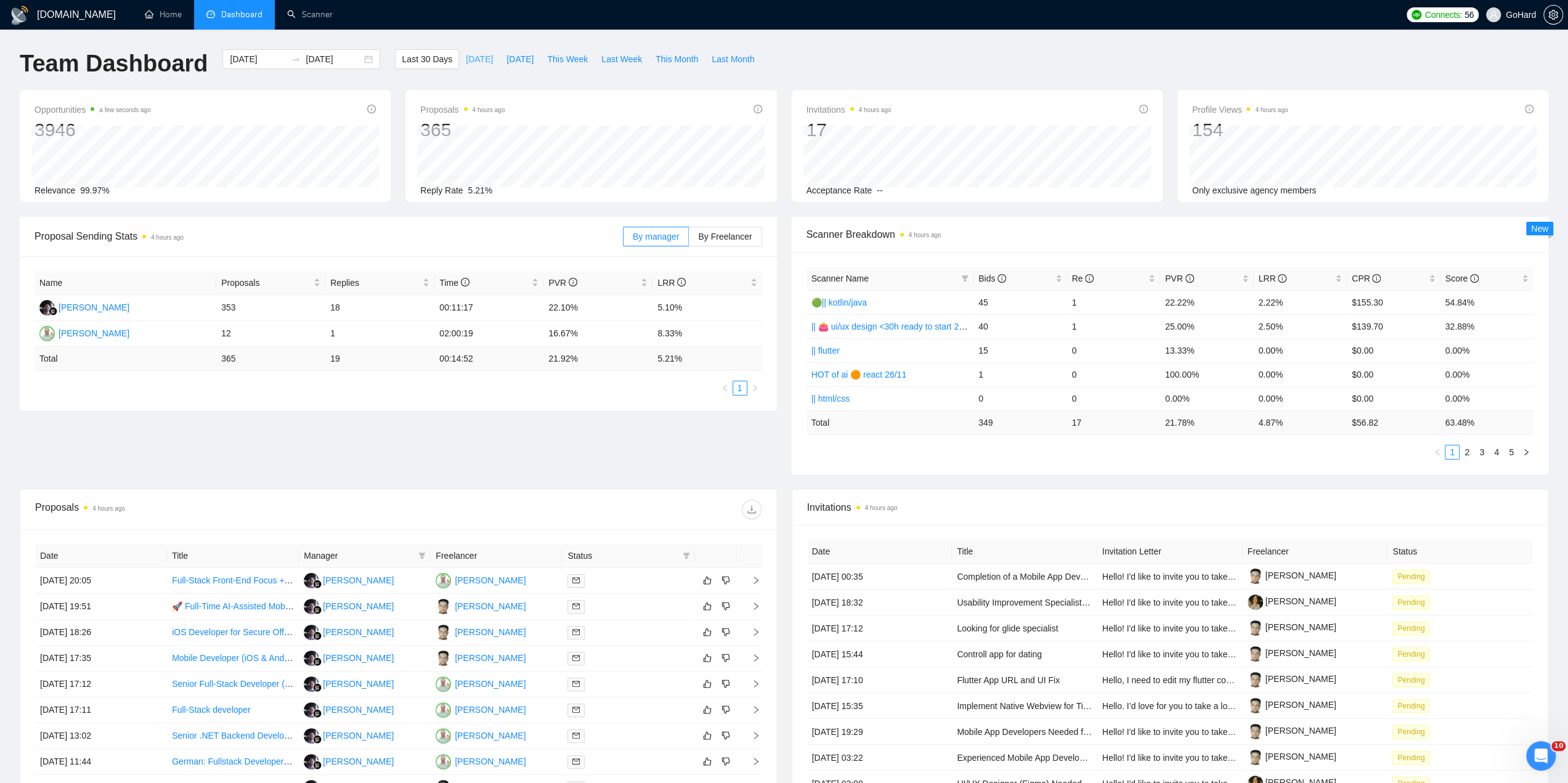
click at [467, 59] on span "[DATE]" at bounding box center [479, 59] width 27 height 14
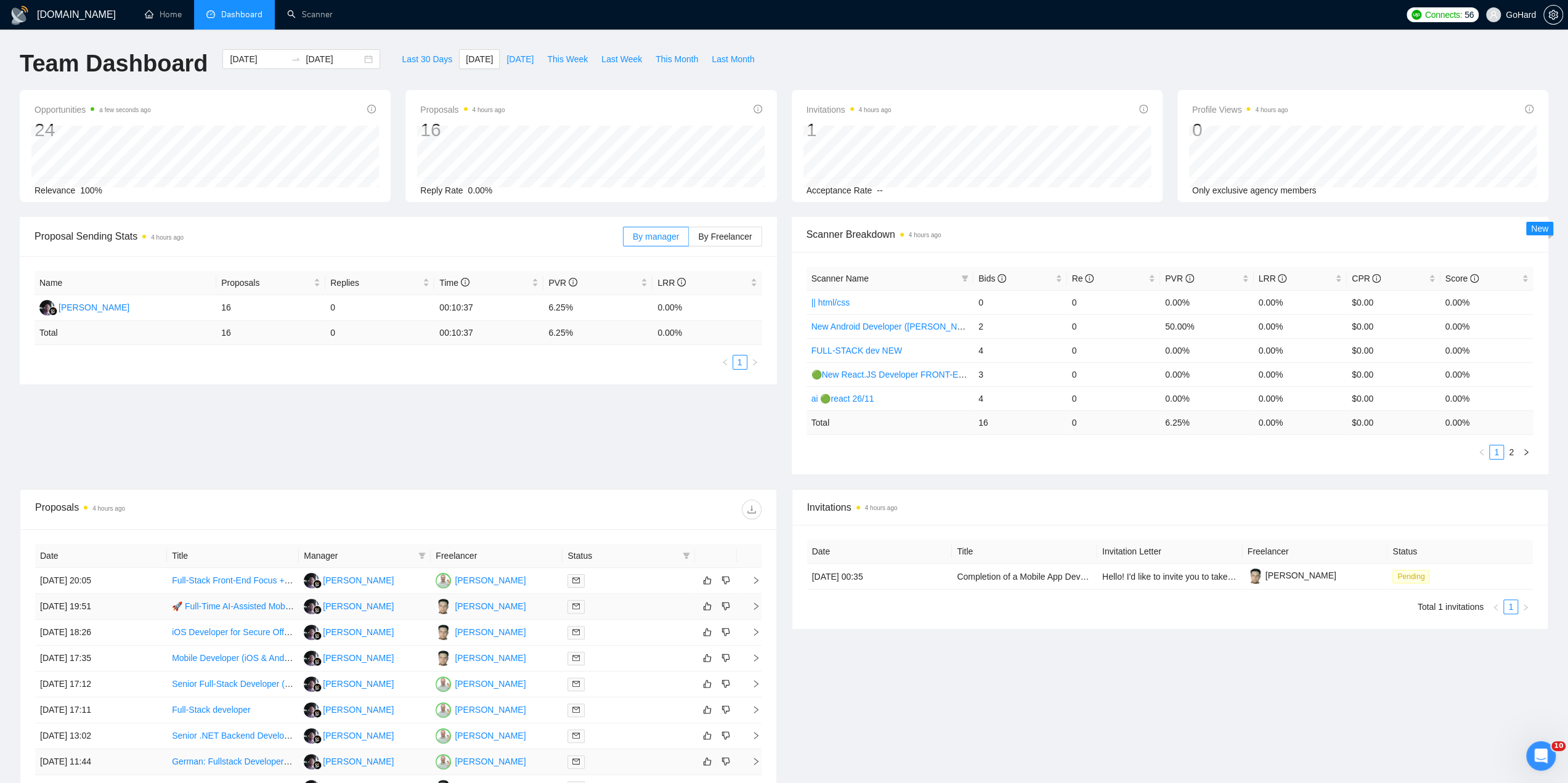
scroll to position [144, 0]
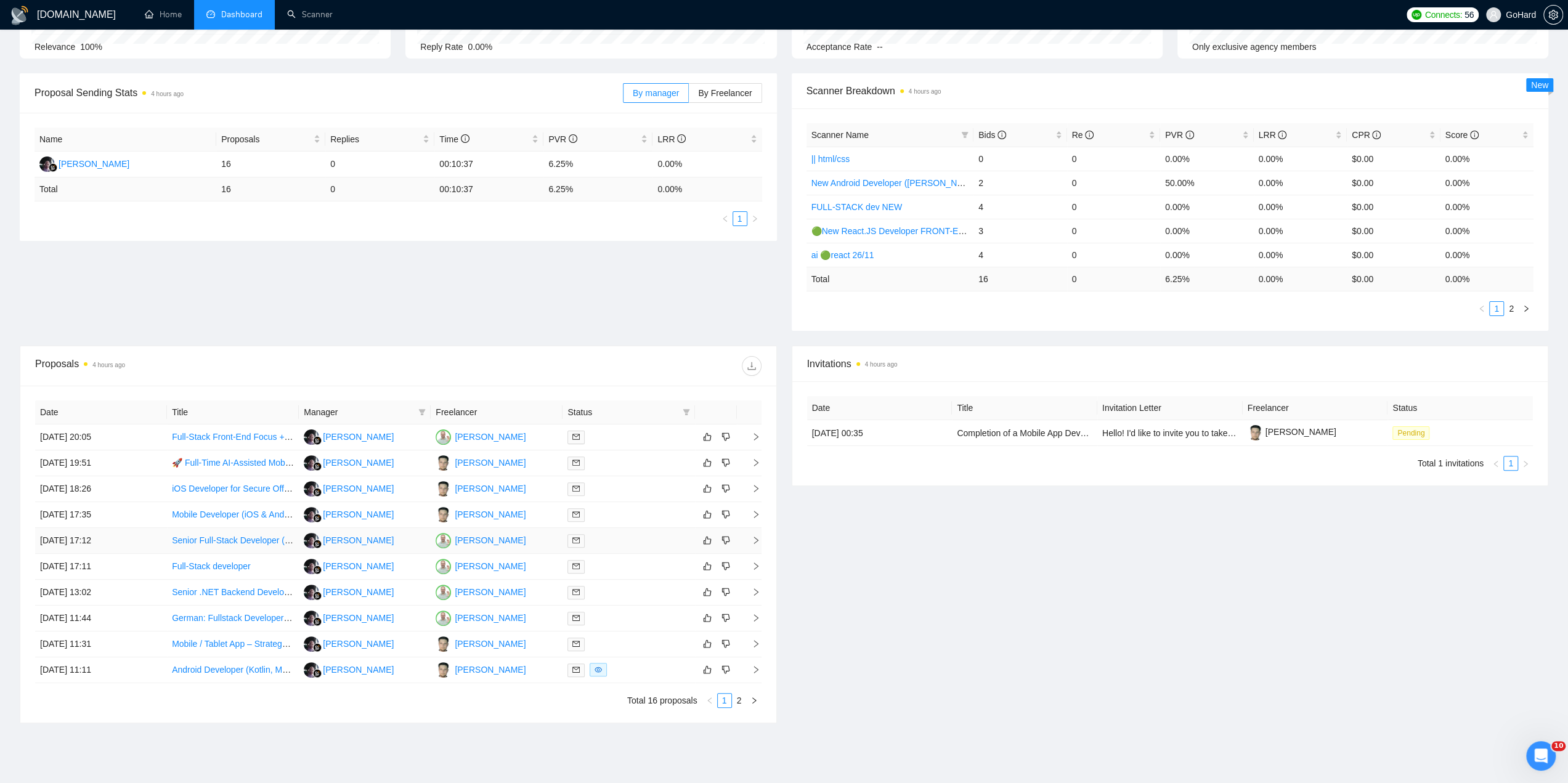
click at [617, 542] on div at bounding box center [629, 541] width 122 height 14
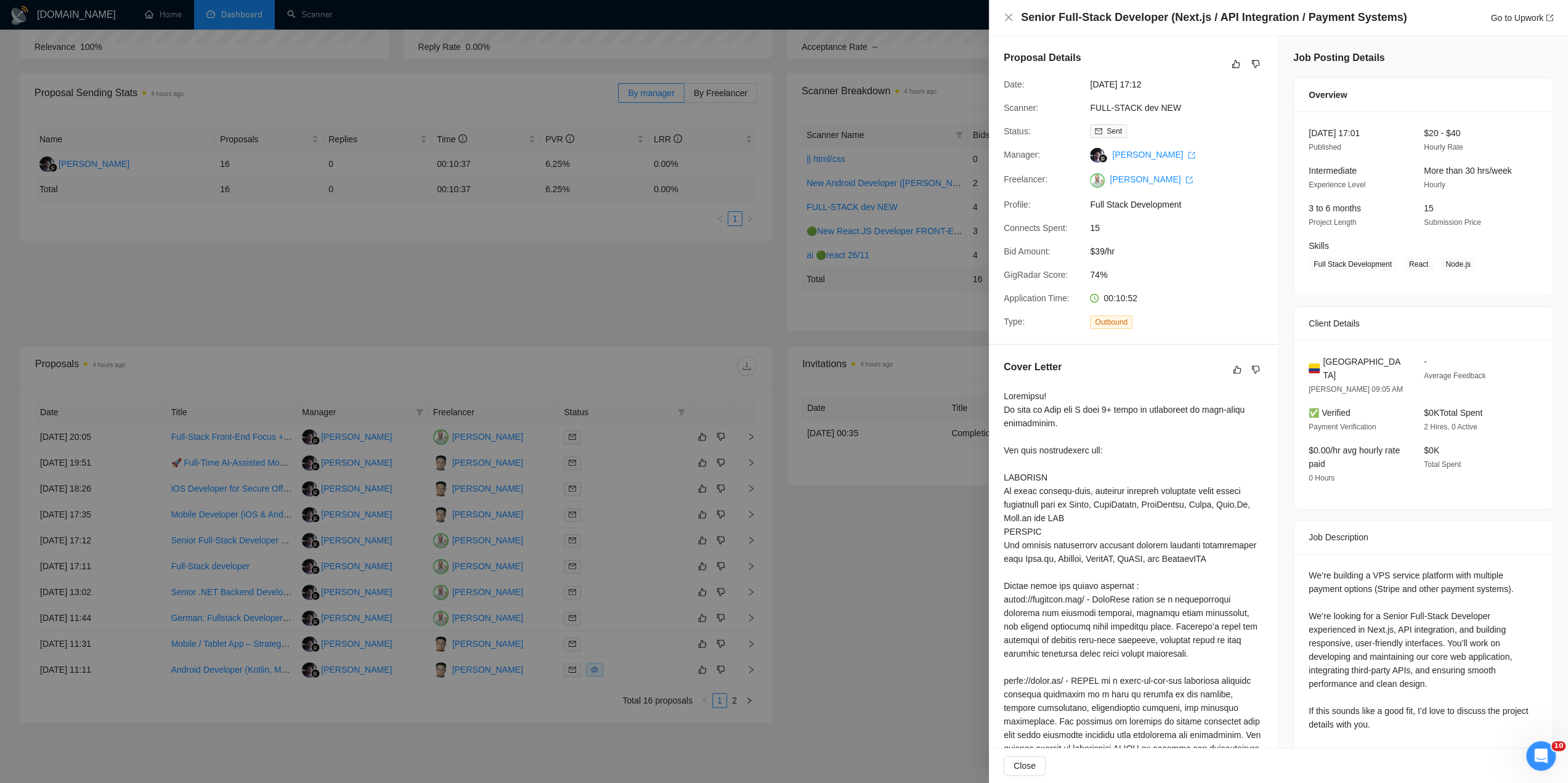
click at [617, 553] on div at bounding box center [784, 392] width 1568 height 783
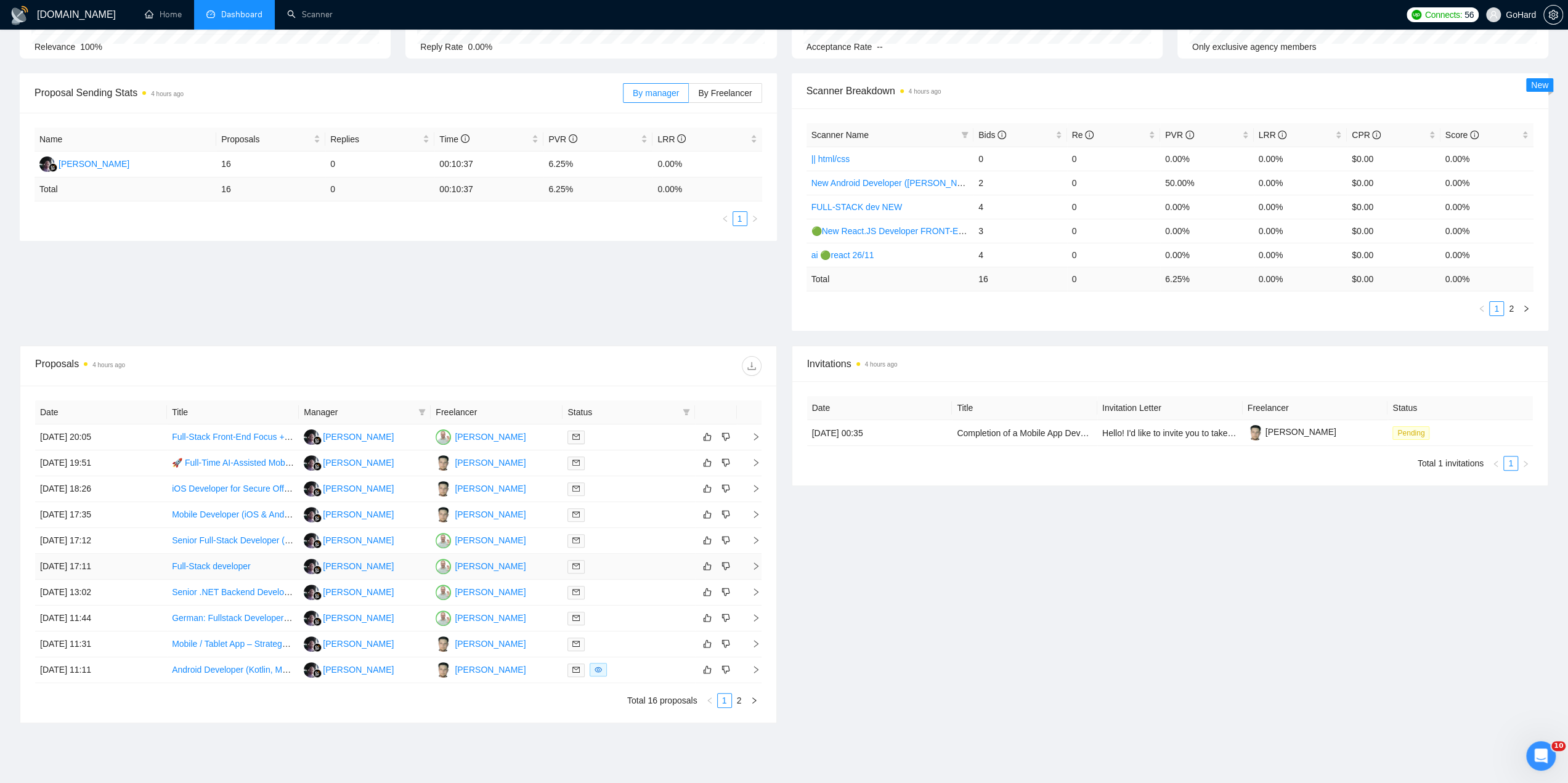
click at [617, 560] on div at bounding box center [629, 566] width 122 height 14
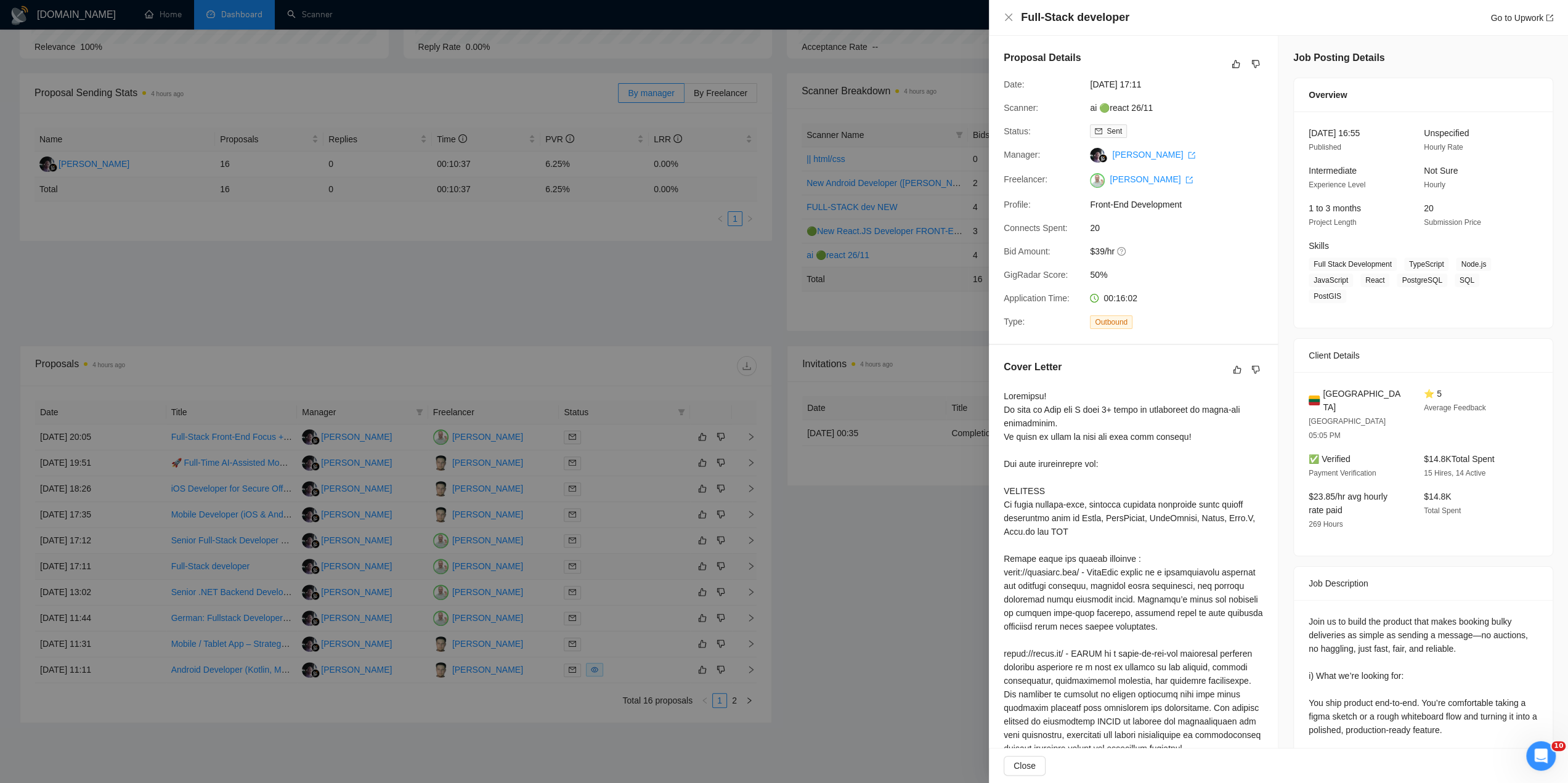
click at [617, 560] on div at bounding box center [784, 392] width 1568 height 783
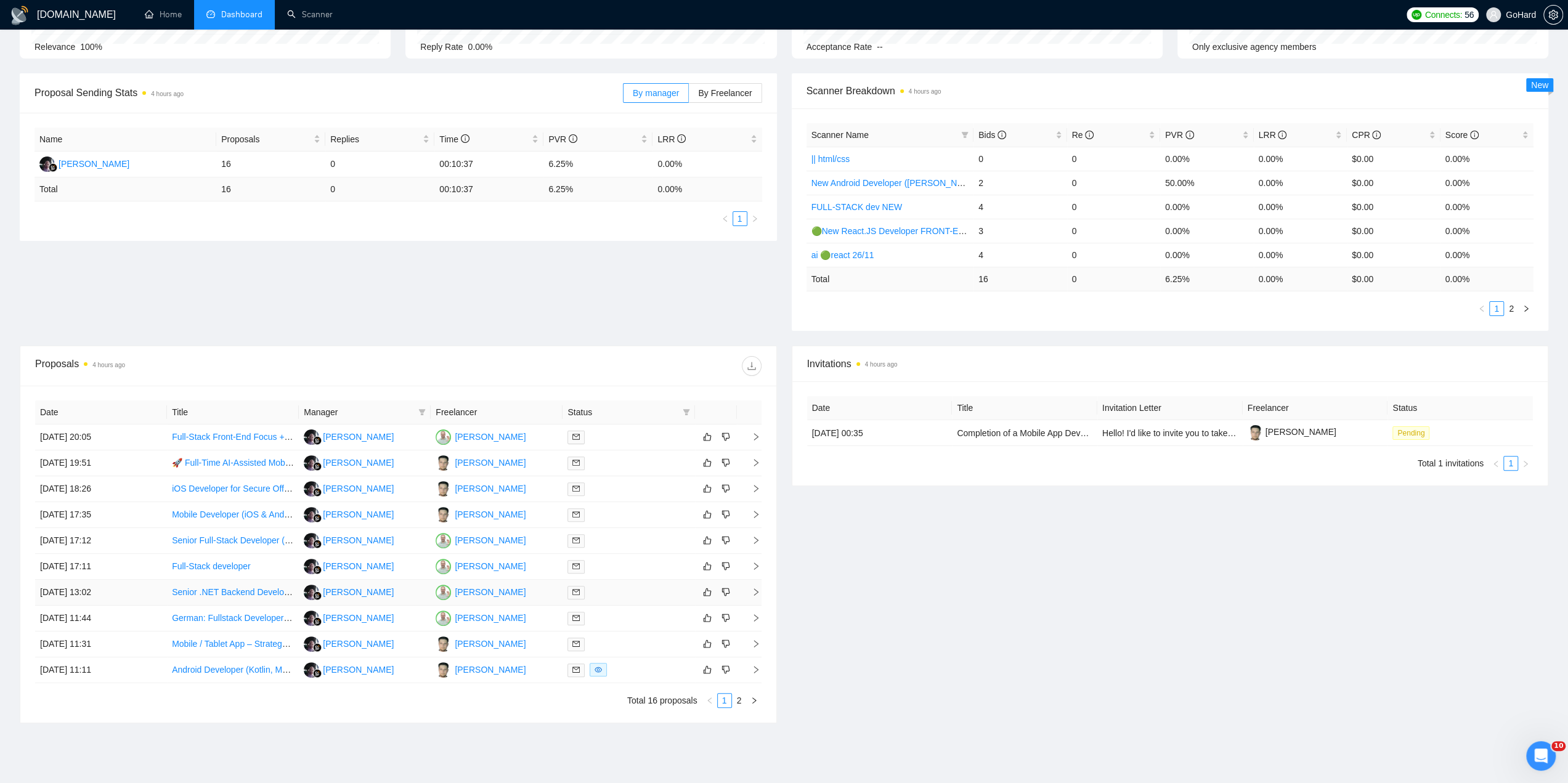
click at [624, 595] on div at bounding box center [629, 592] width 122 height 14
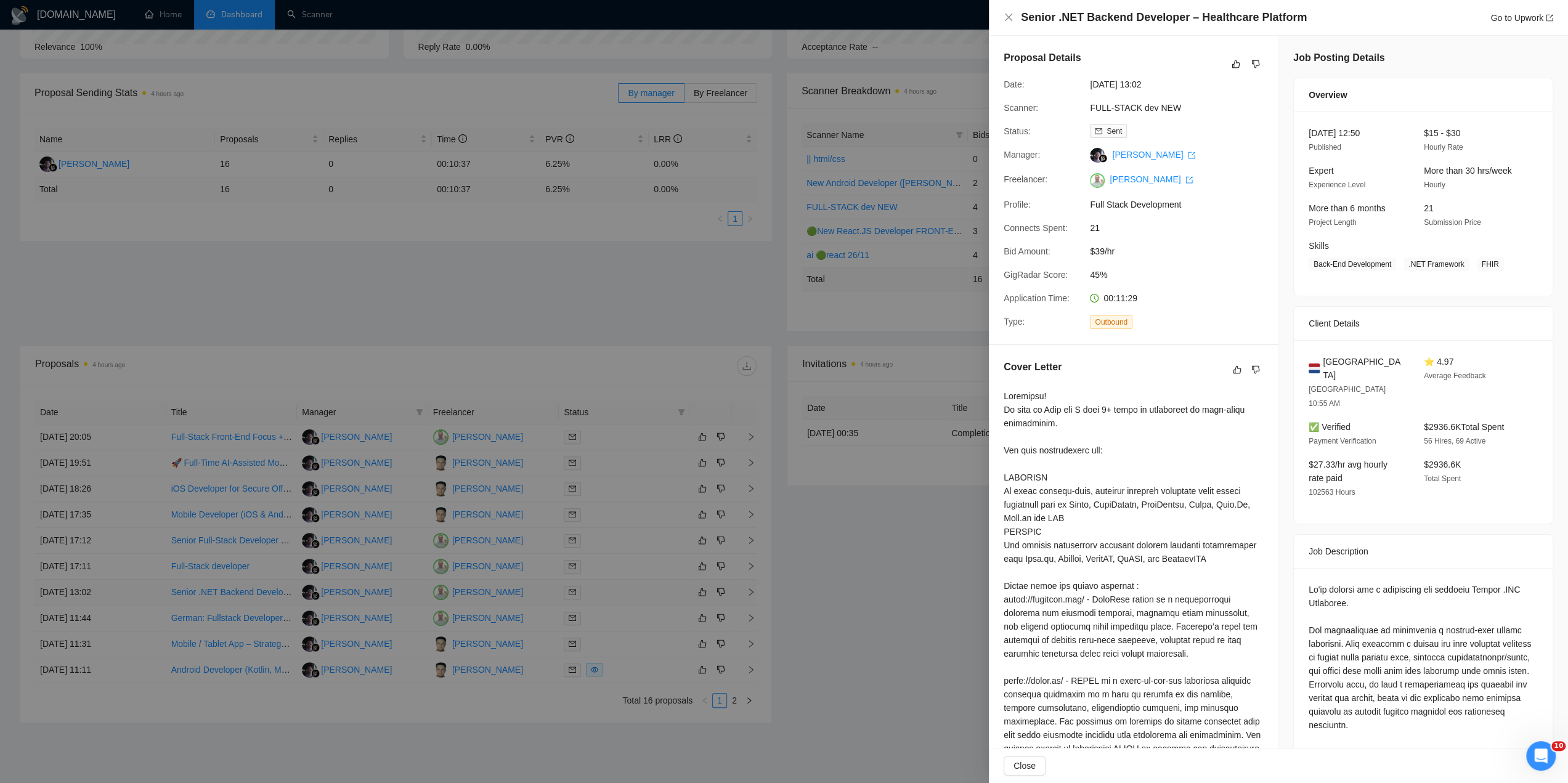
click at [624, 595] on div at bounding box center [784, 392] width 1568 height 783
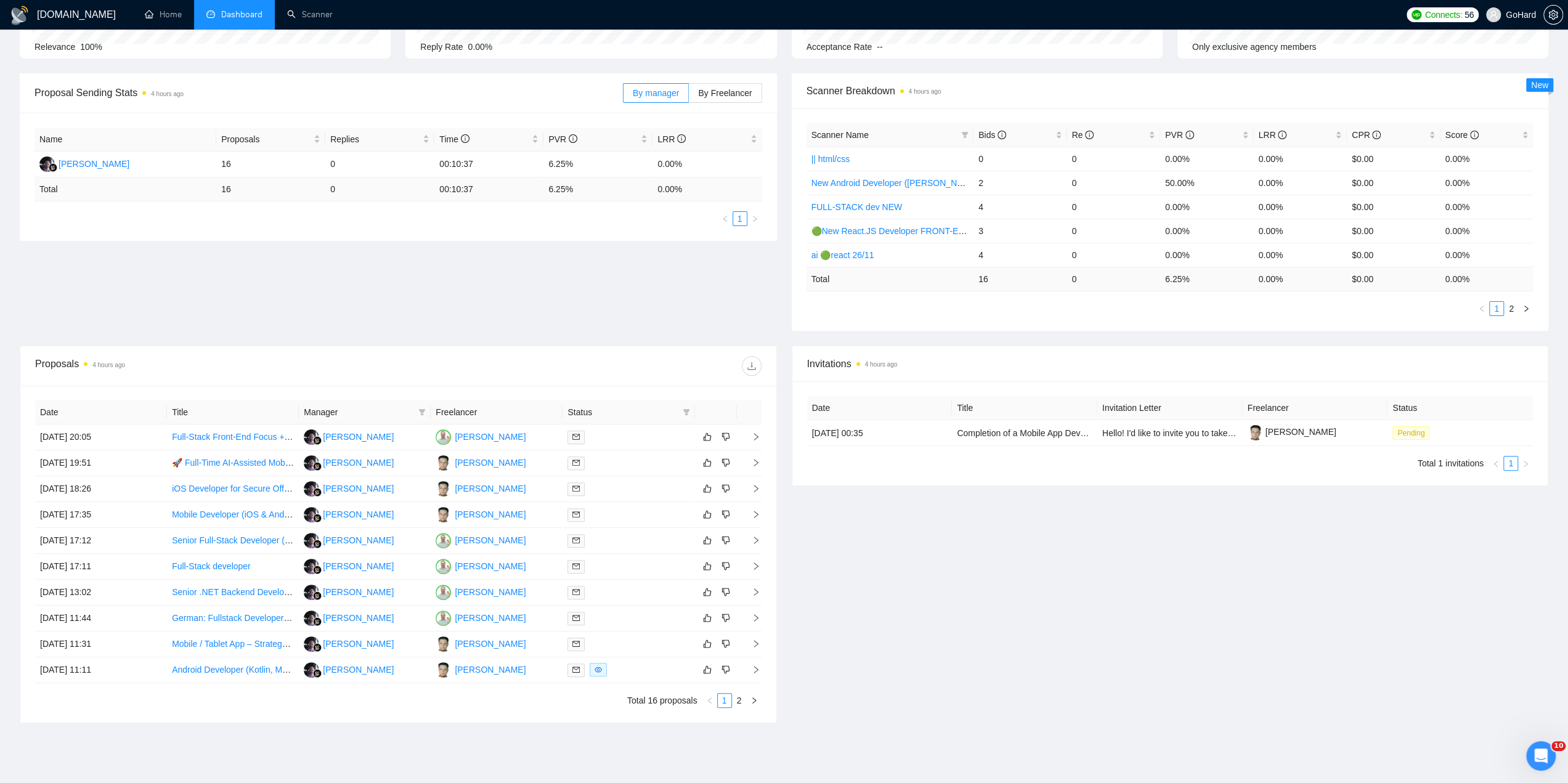
scroll to position [0, 0]
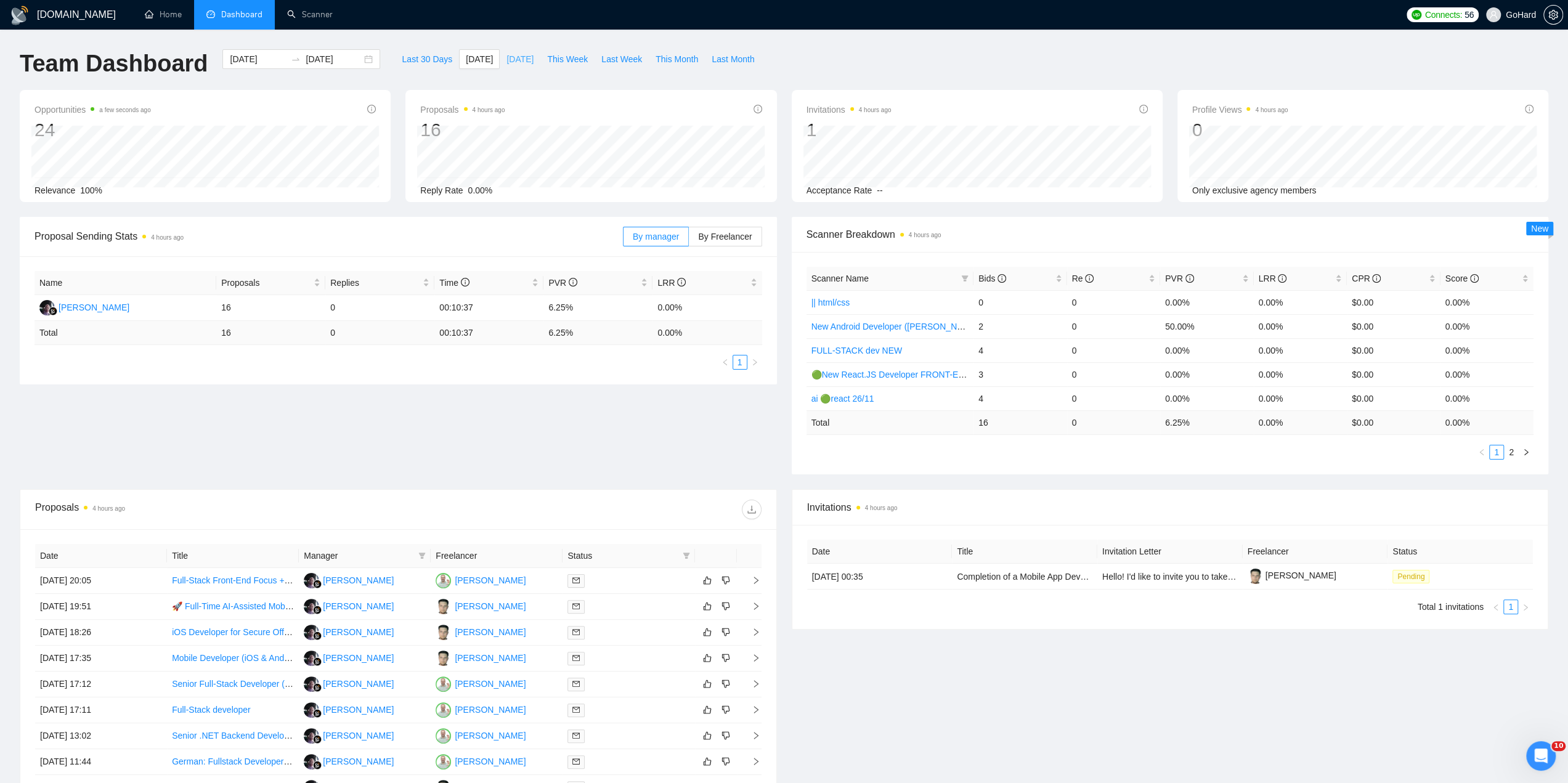
click at [507, 61] on span "[DATE]" at bounding box center [520, 59] width 27 height 14
type input "[DATE]"
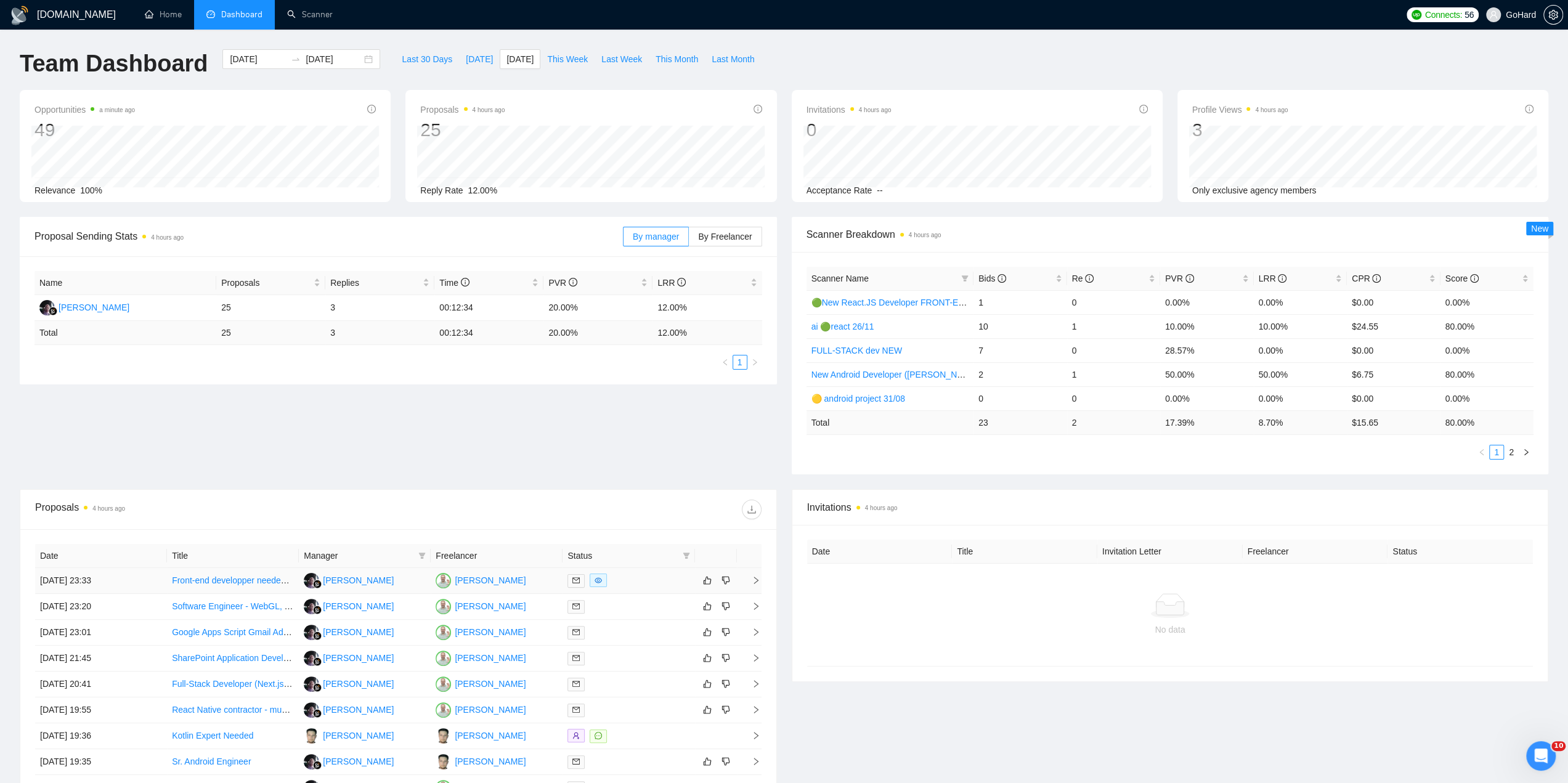
scroll to position [144, 0]
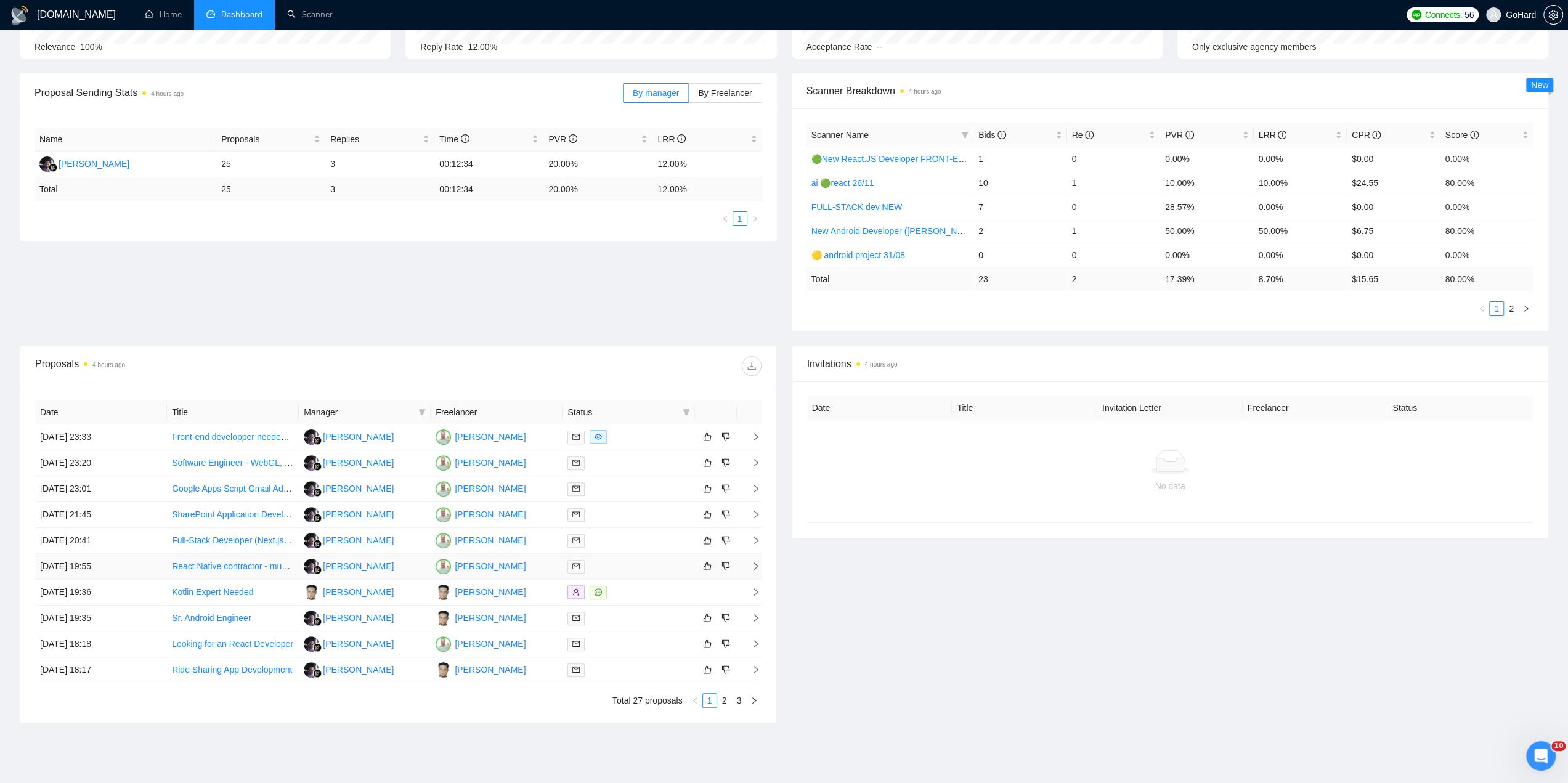
click at [629, 561] on div at bounding box center [629, 566] width 122 height 14
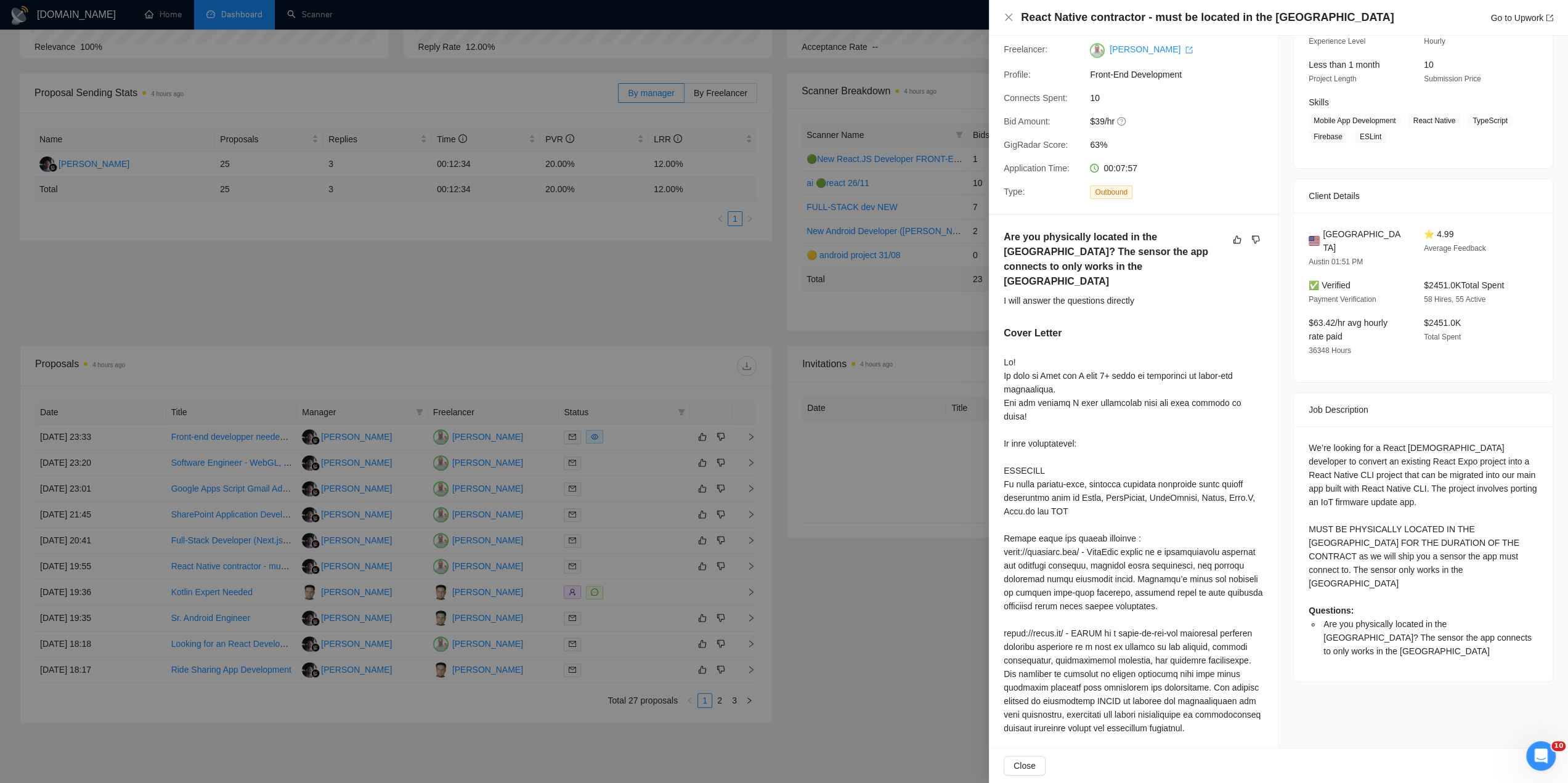
scroll to position [0, 0]
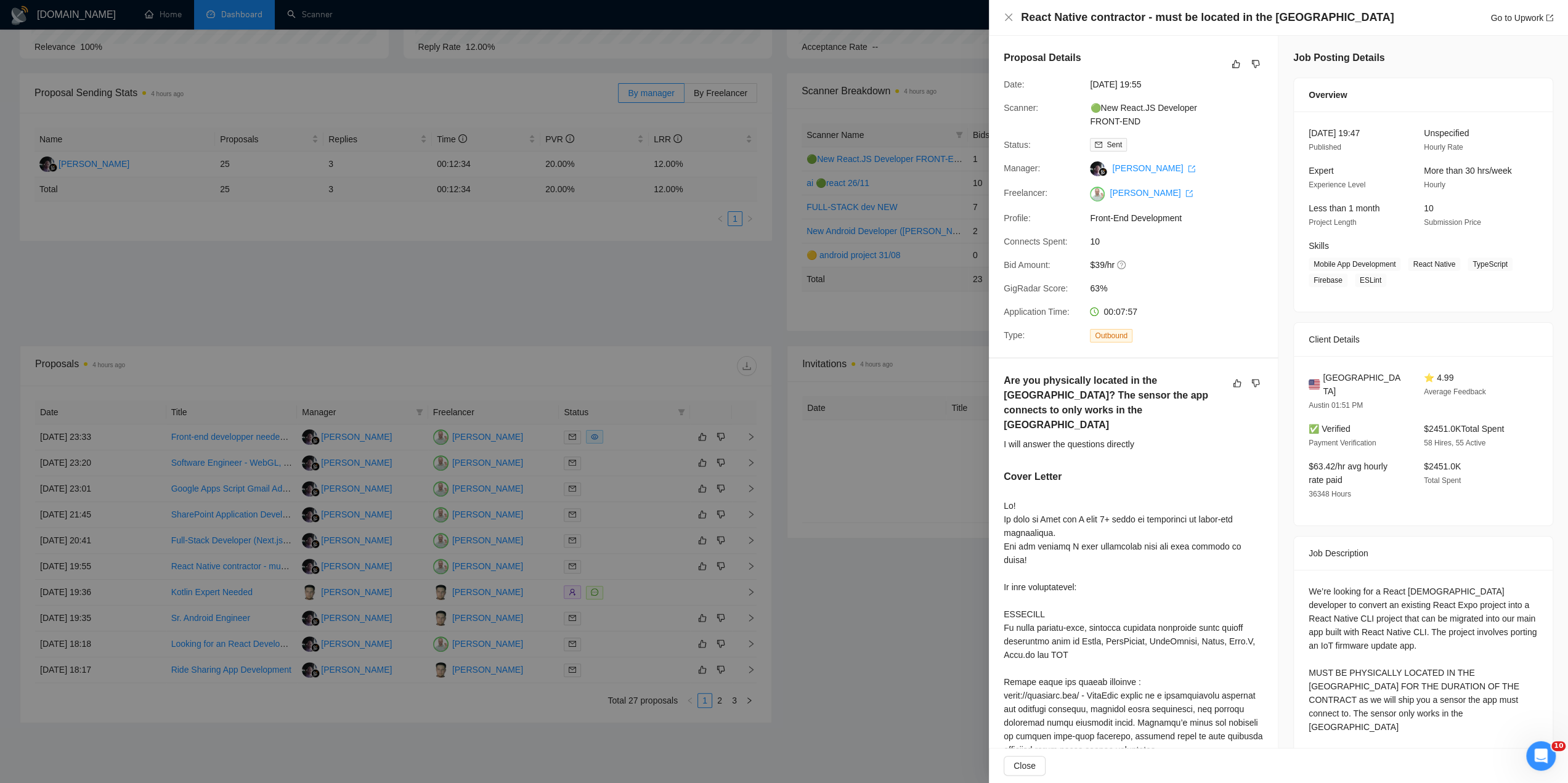
click at [740, 311] on div at bounding box center [784, 392] width 1568 height 783
